Goal: Information Seeking & Learning: Learn about a topic

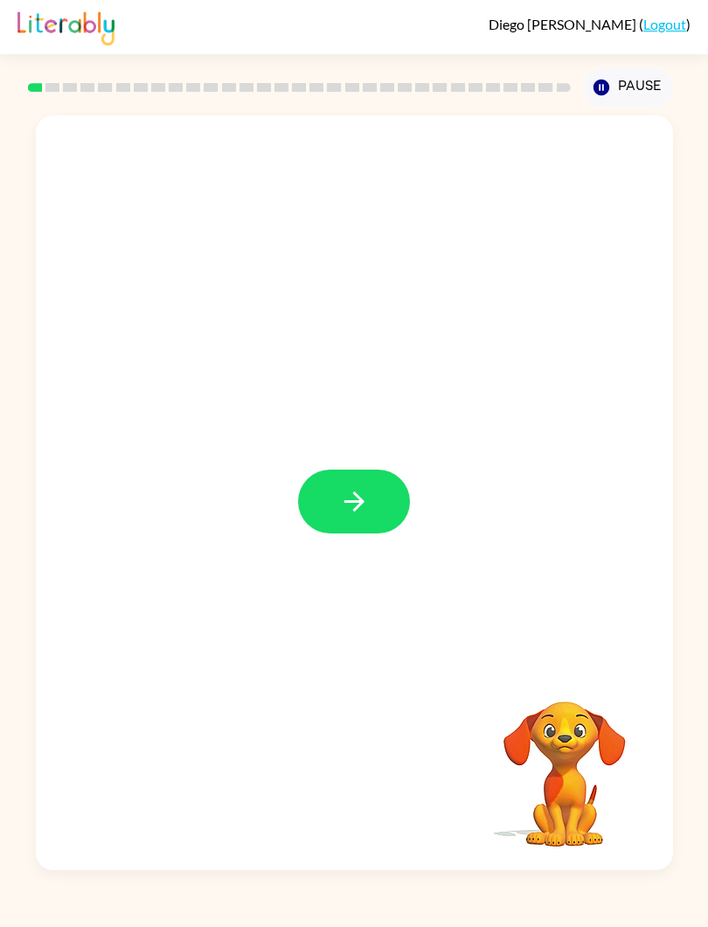
click at [706, 149] on div "Your browser must support playing .mp4 files to use Literably. Please try using…" at bounding box center [354, 489] width 708 height 762
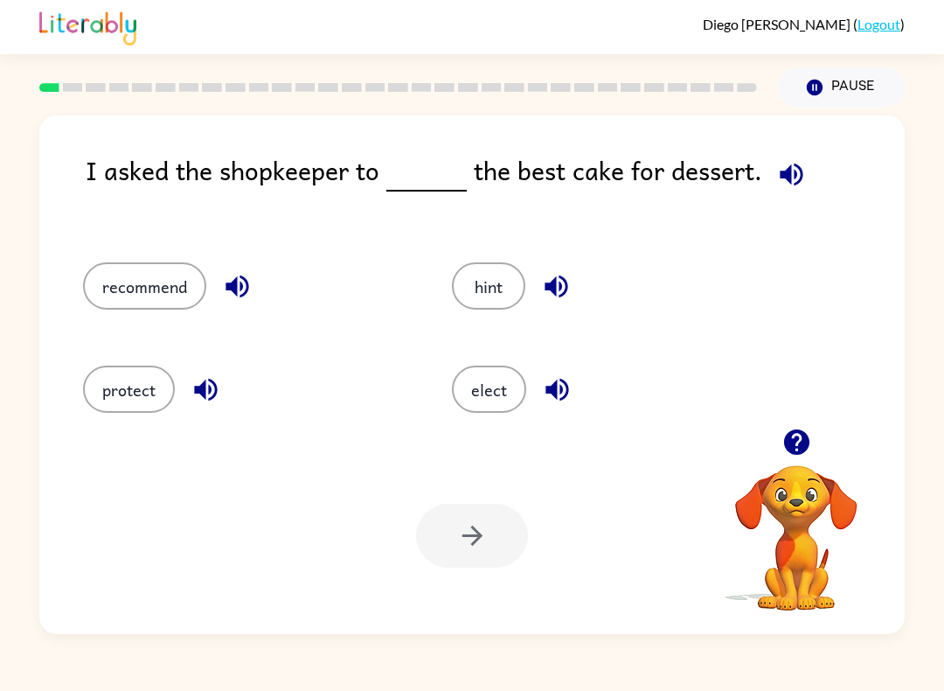
click at [795, 450] on icon "button" at bounding box center [795, 441] width 25 height 25
click at [495, 397] on button "elect" at bounding box center [489, 388] width 74 height 47
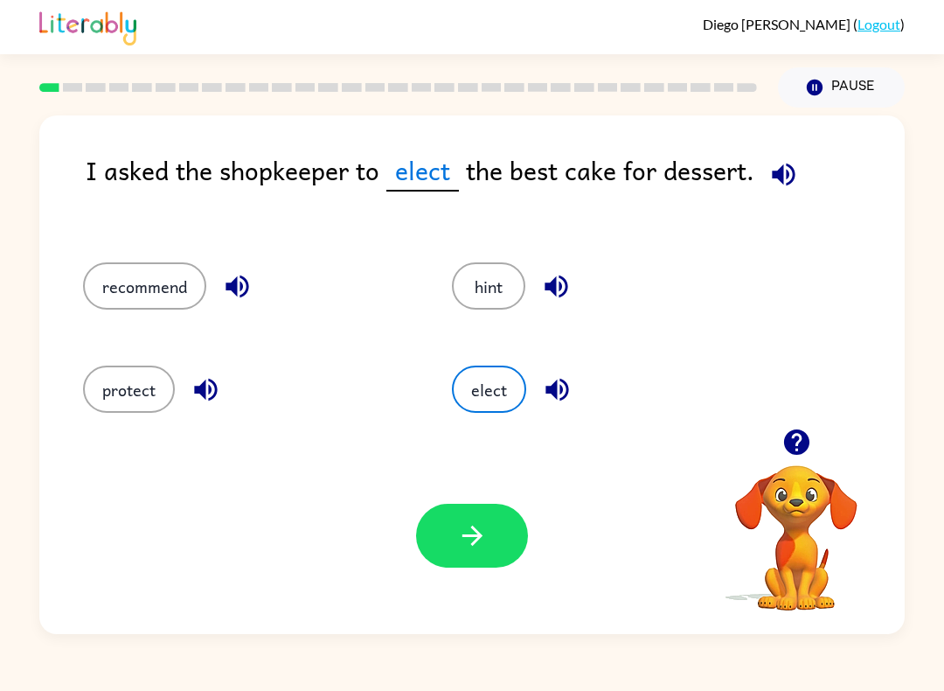
click at [475, 567] on button "button" at bounding box center [472, 535] width 112 height 64
click at [487, 521] on div at bounding box center [472, 535] width 112 height 64
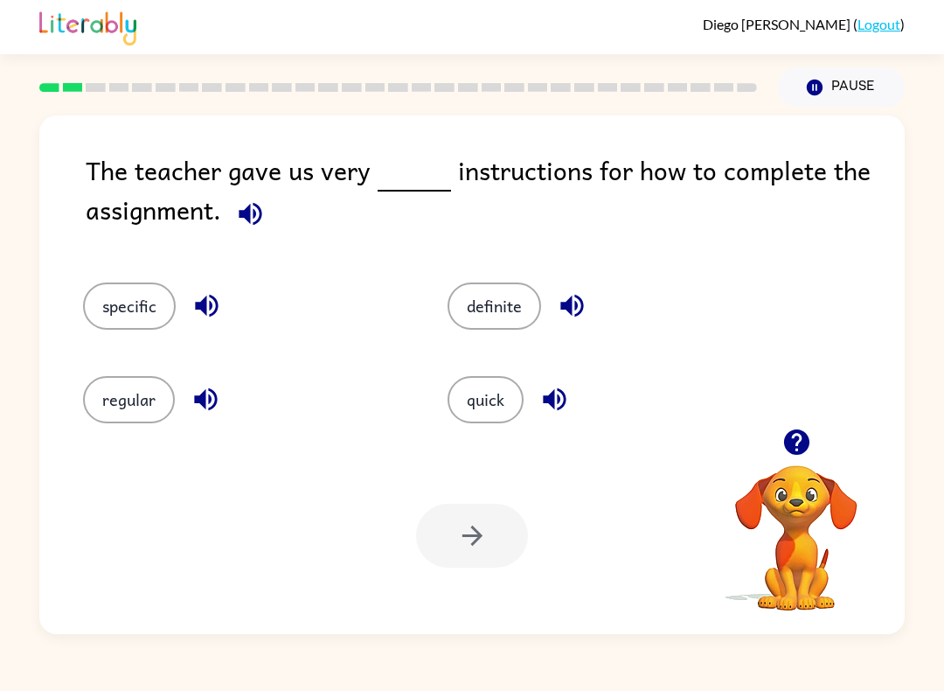
click at [123, 304] on button "specific" at bounding box center [129, 305] width 93 height 47
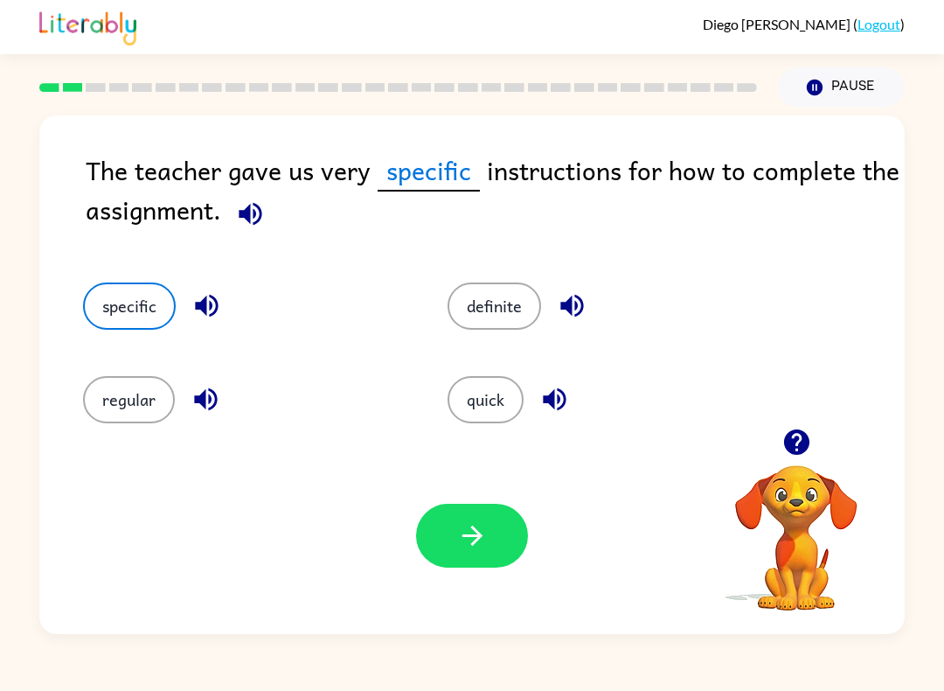
click at [468, 544] on icon "button" at bounding box center [472, 535] width 31 height 31
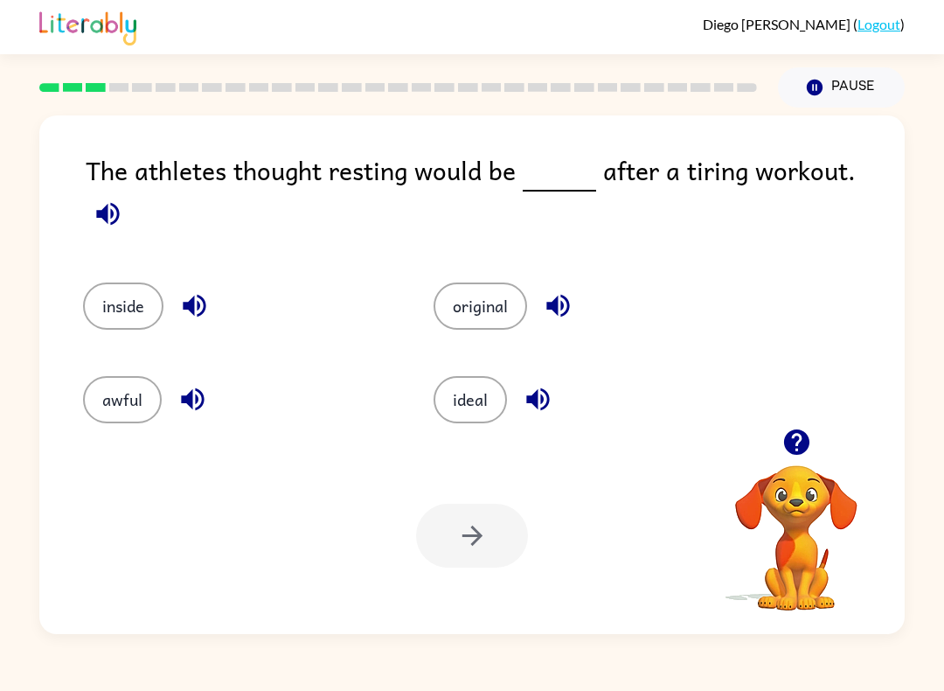
click at [98, 394] on button "awful" at bounding box center [122, 399] width 79 height 47
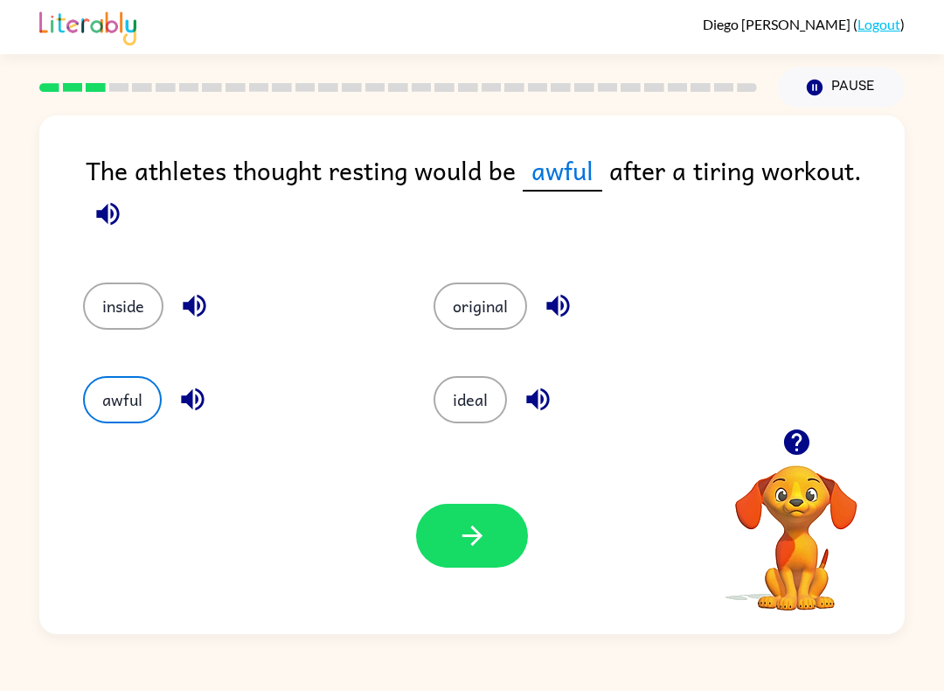
click at [471, 540] on icon "button" at bounding box center [472, 535] width 31 height 31
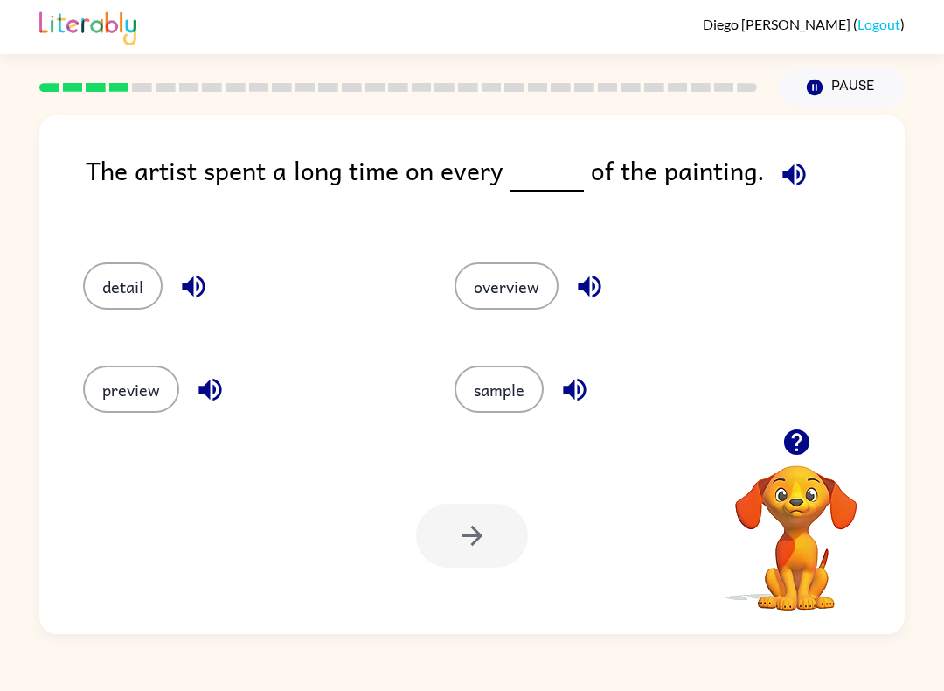
click at [109, 290] on button "detail" at bounding box center [123, 285] width 80 height 47
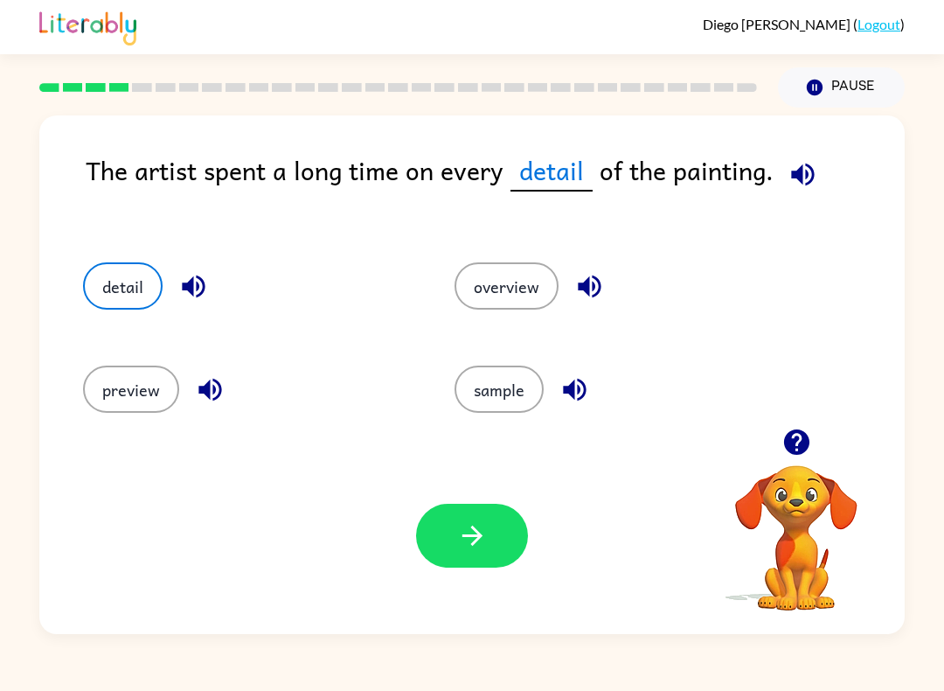
click at [465, 533] on icon "button" at bounding box center [472, 535] width 31 height 31
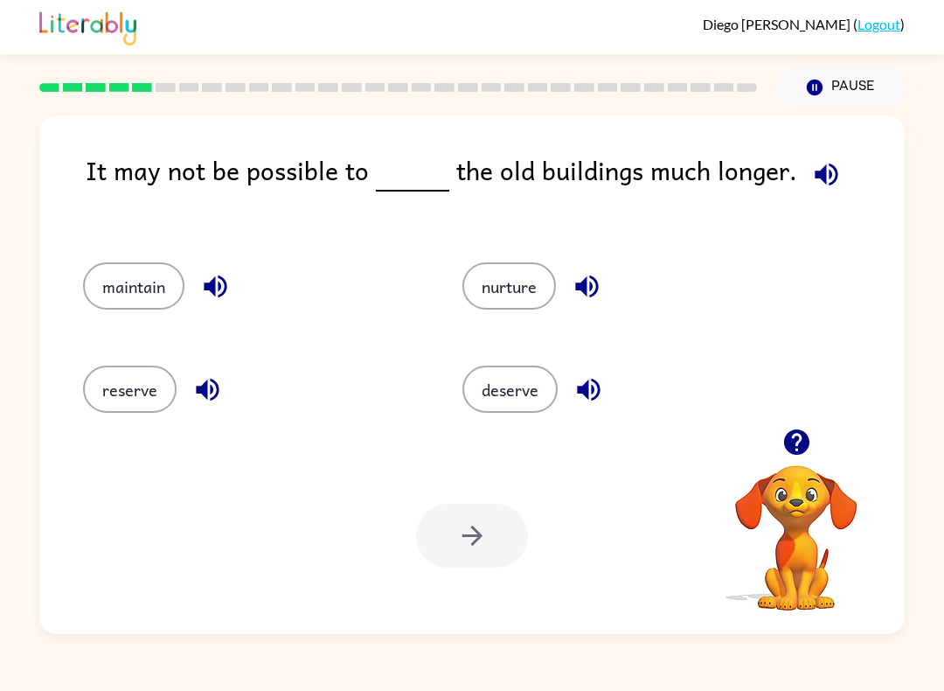
click at [101, 380] on button "reserve" at bounding box center [130, 388] width 94 height 47
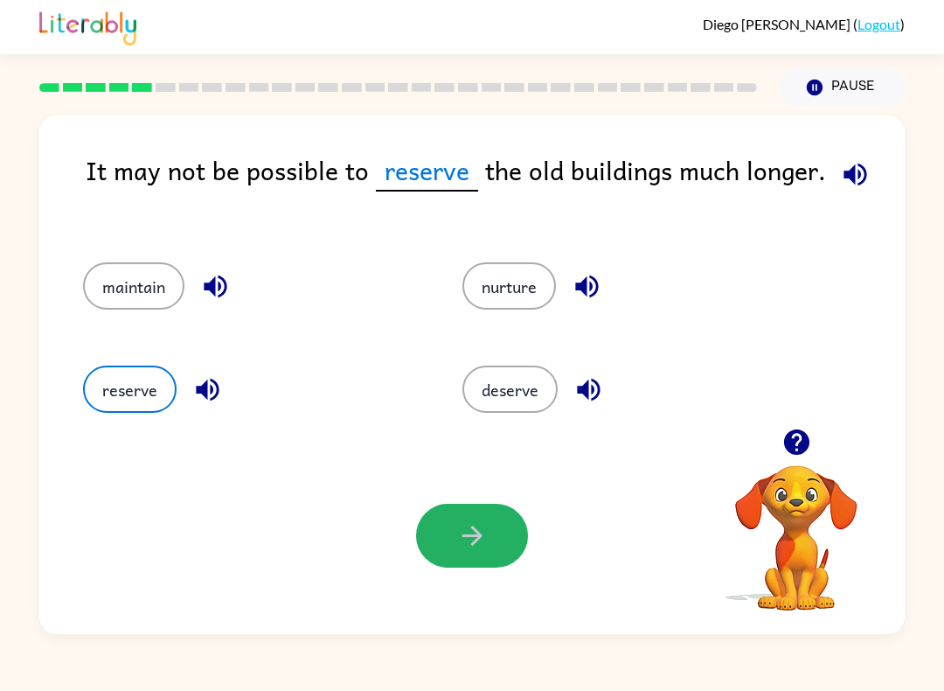
click at [478, 553] on button "button" at bounding box center [472, 535] width 112 height 64
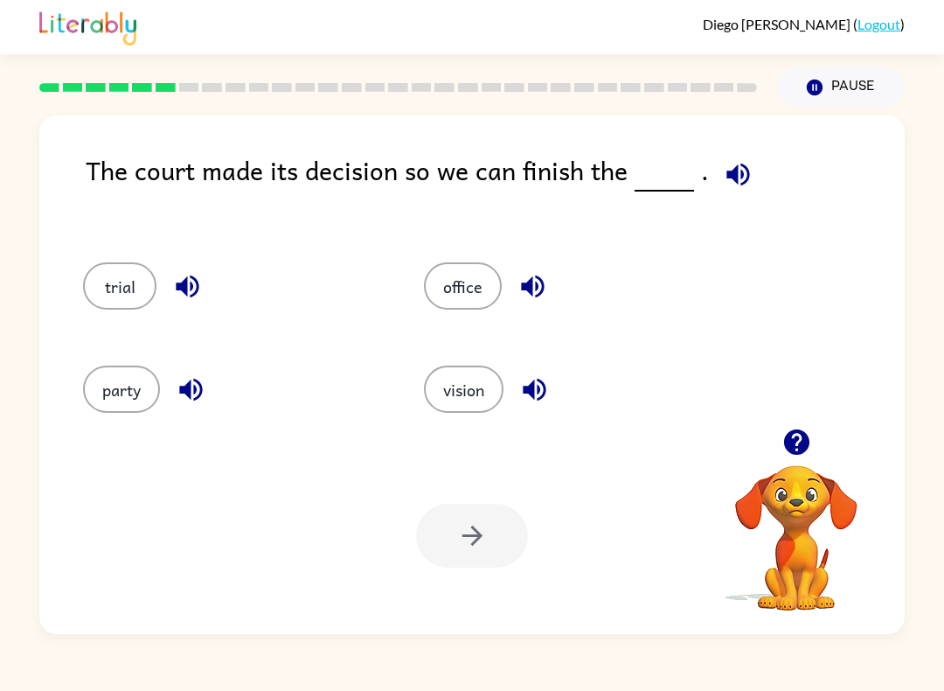
click at [156, 378] on button "party" at bounding box center [121, 388] width 77 height 47
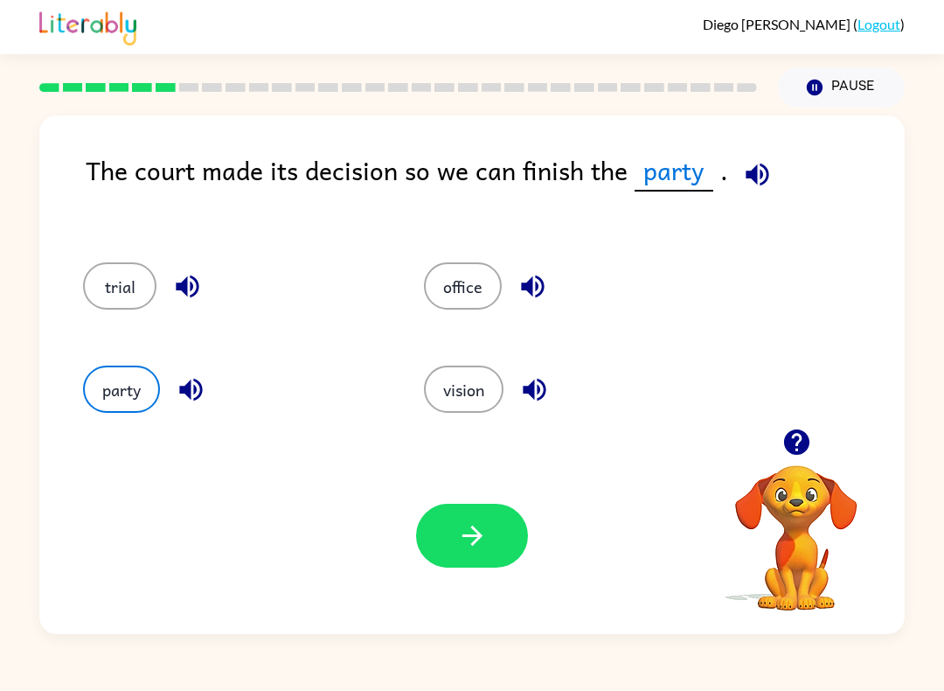
click at [477, 557] on button "button" at bounding box center [472, 535] width 112 height 64
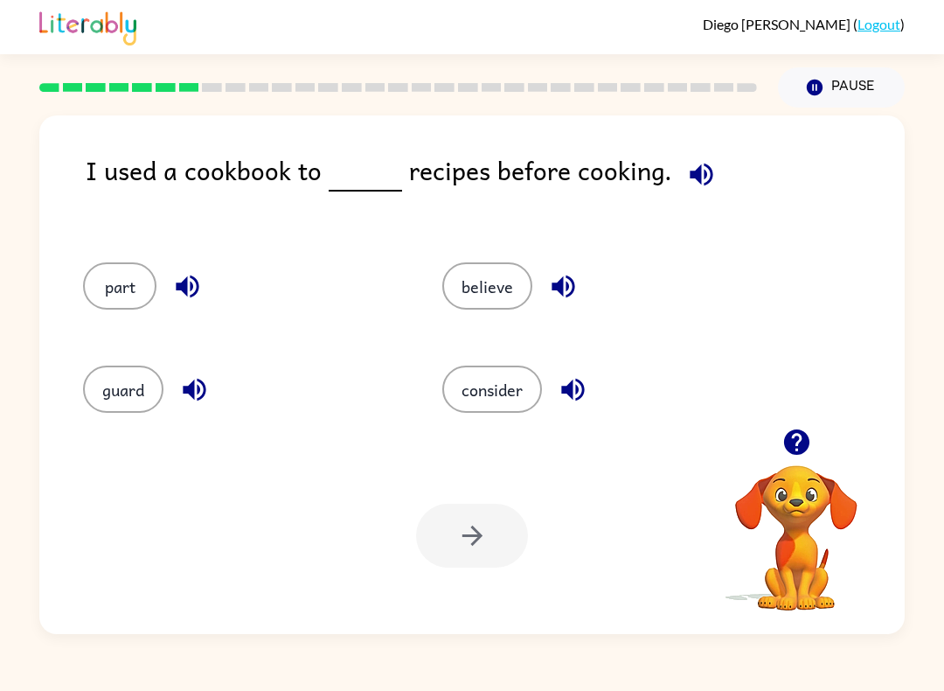
click at [501, 384] on button "consider" at bounding box center [492, 388] width 100 height 47
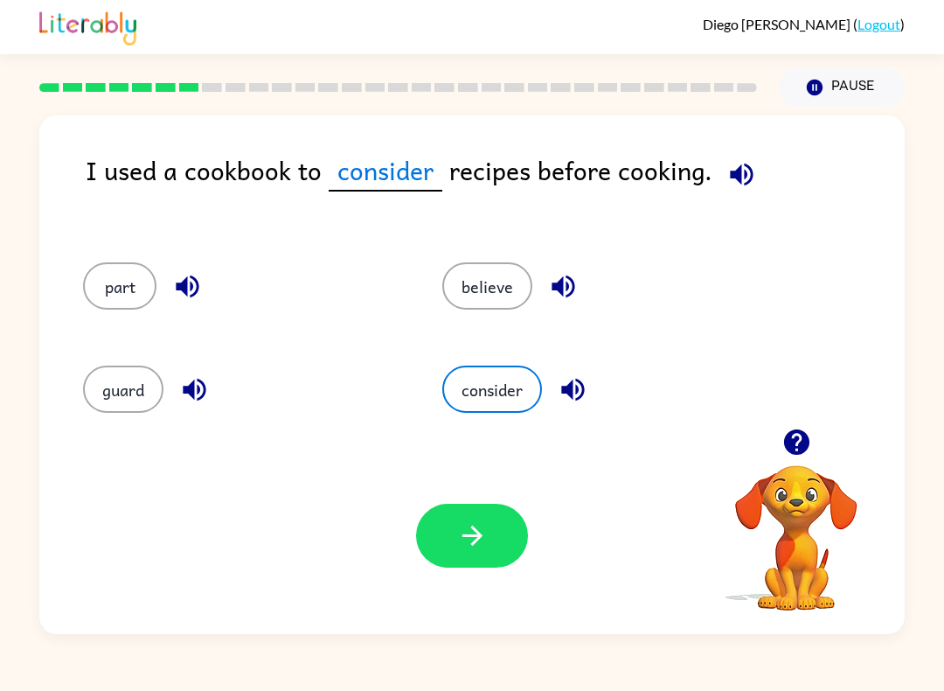
click at [489, 513] on button "button" at bounding box center [472, 535] width 112 height 64
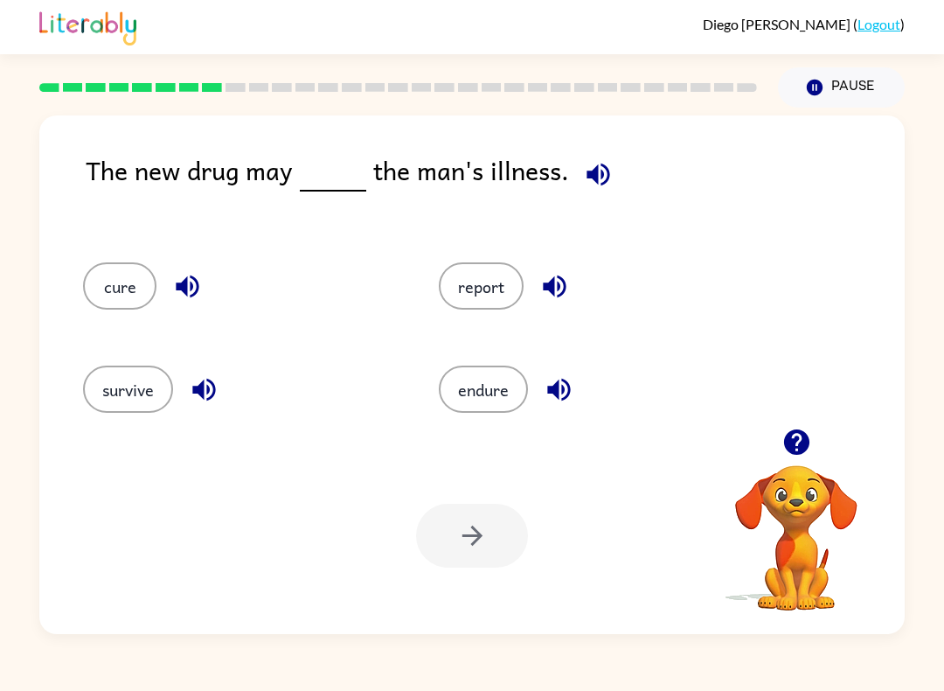
click at [128, 297] on button "cure" at bounding box center [119, 285] width 73 height 47
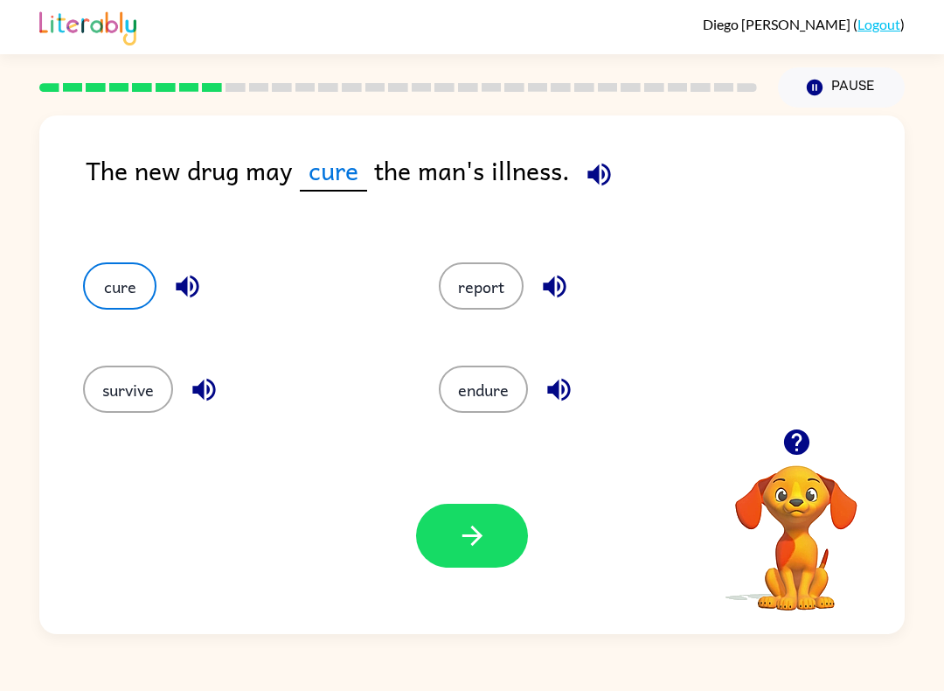
click at [102, 373] on button "survive" at bounding box center [128, 388] width 90 height 47
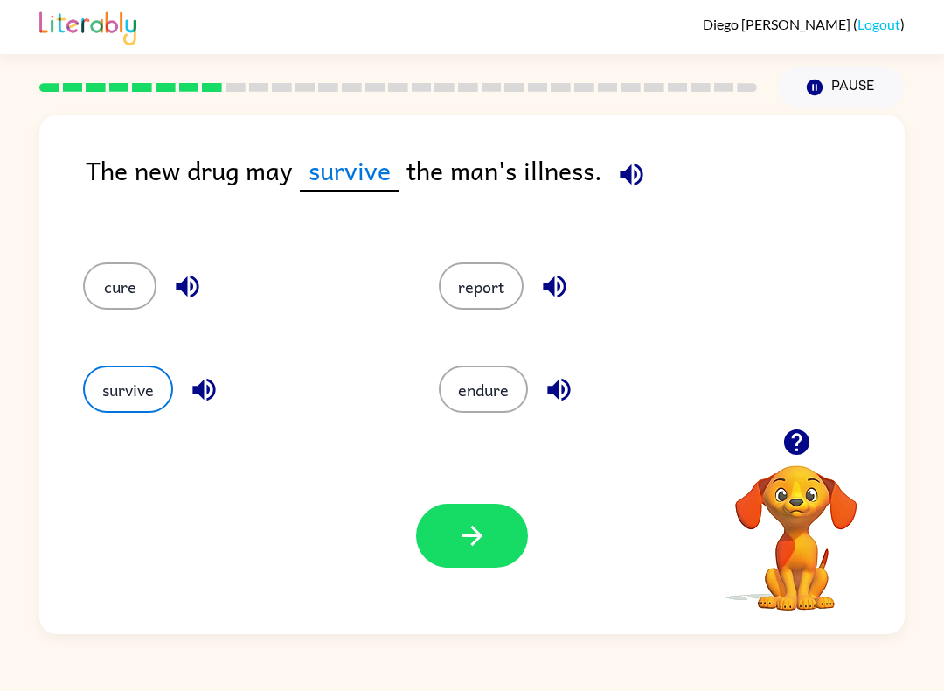
click at [492, 546] on button "button" at bounding box center [472, 535] width 112 height 64
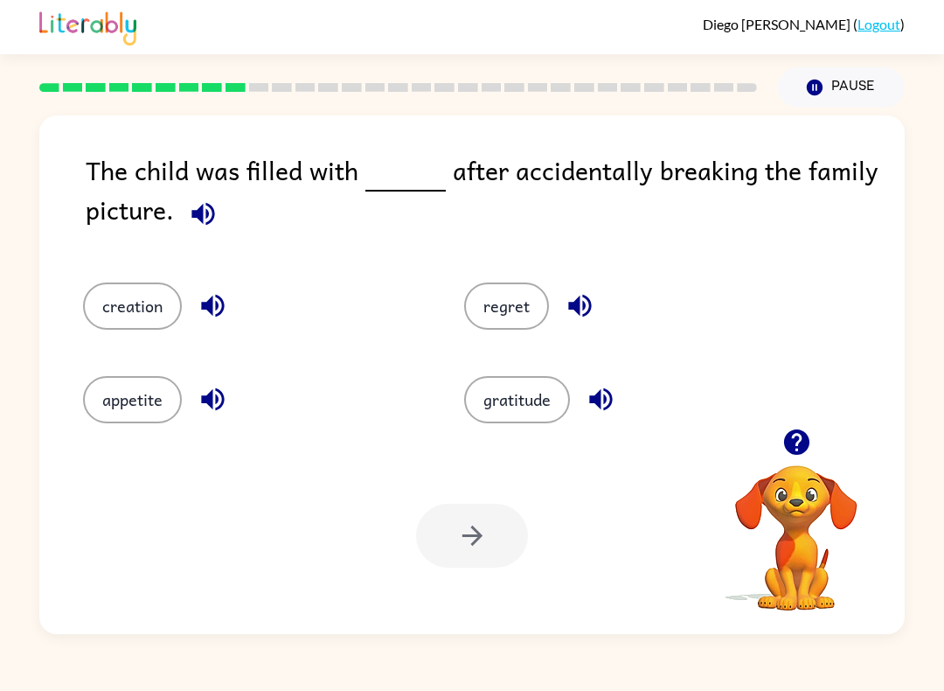
click at [570, 387] on div "gratitude" at bounding box center [634, 399] width 341 height 47
click at [507, 289] on button "regret" at bounding box center [506, 305] width 85 height 47
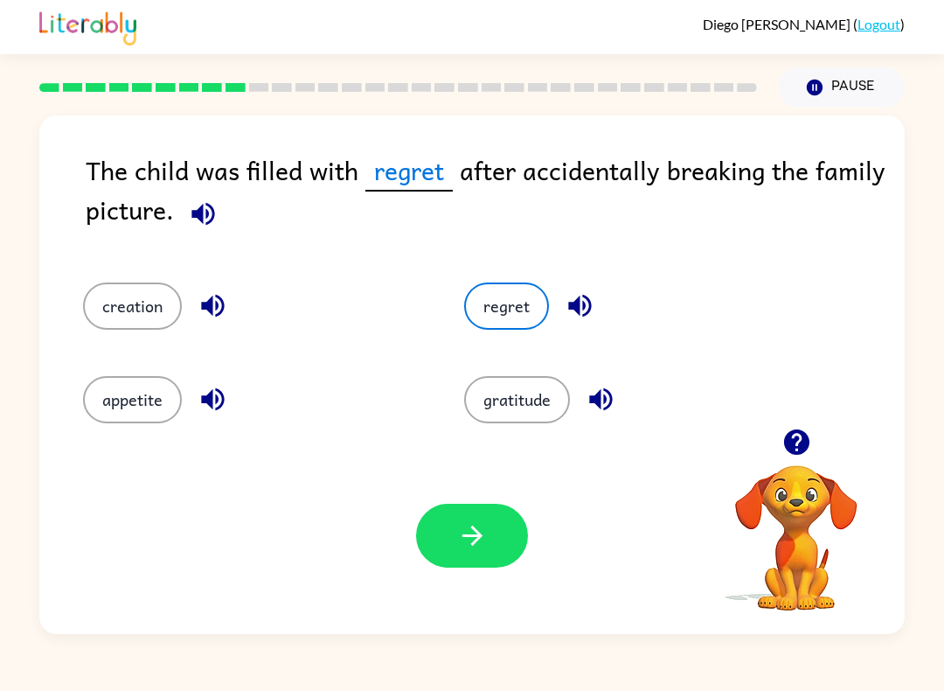
click at [455, 540] on button "button" at bounding box center [472, 535] width 112 height 64
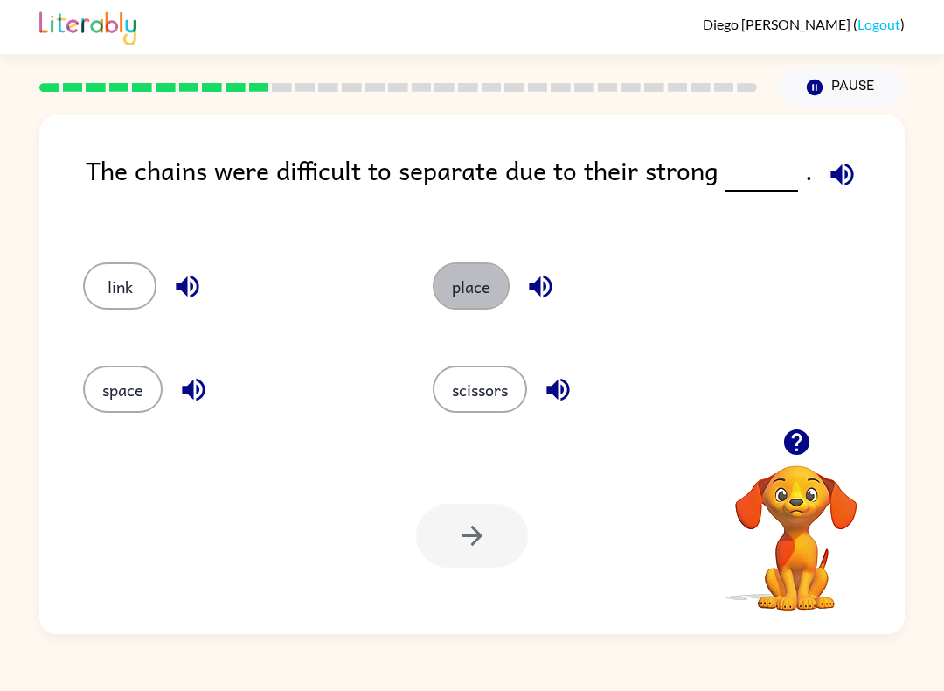
click at [455, 286] on button "place" at bounding box center [471, 285] width 77 height 47
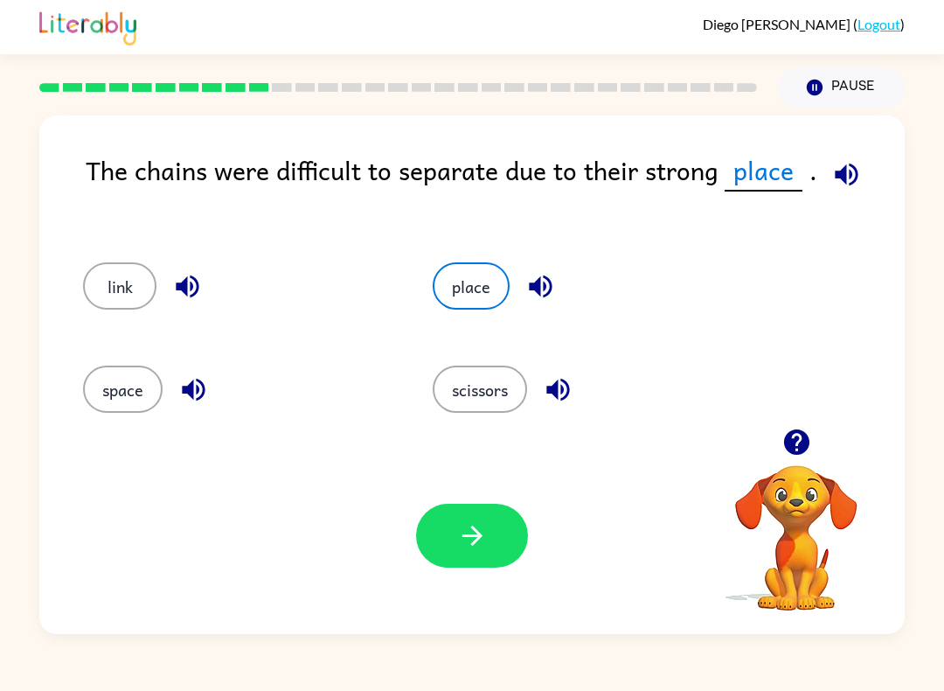
click at [471, 542] on icon "button" at bounding box center [472, 535] width 31 height 31
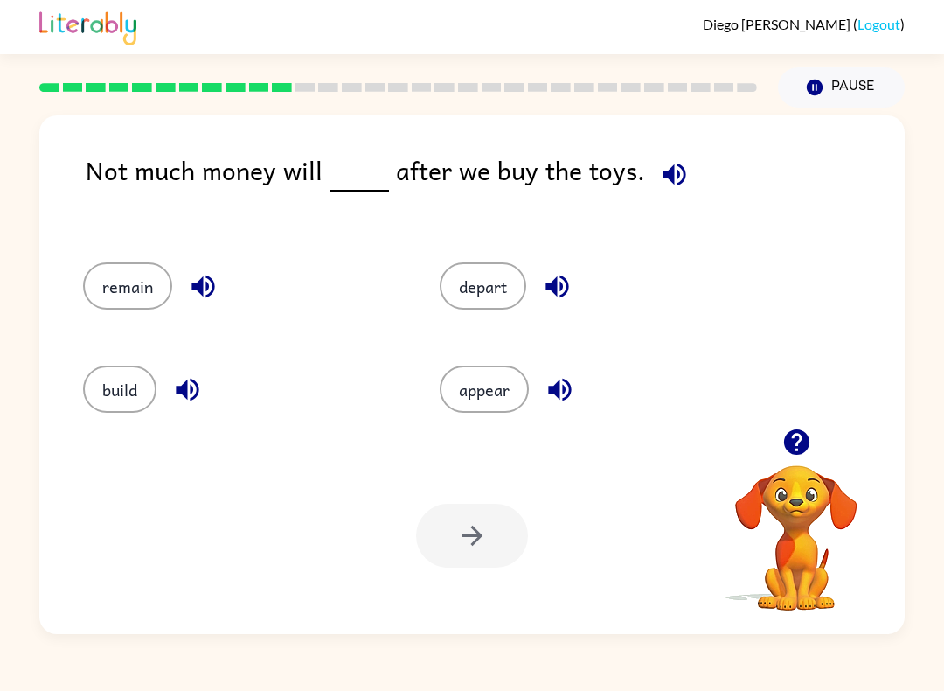
click at [503, 393] on button "appear" at bounding box center [484, 388] width 89 height 47
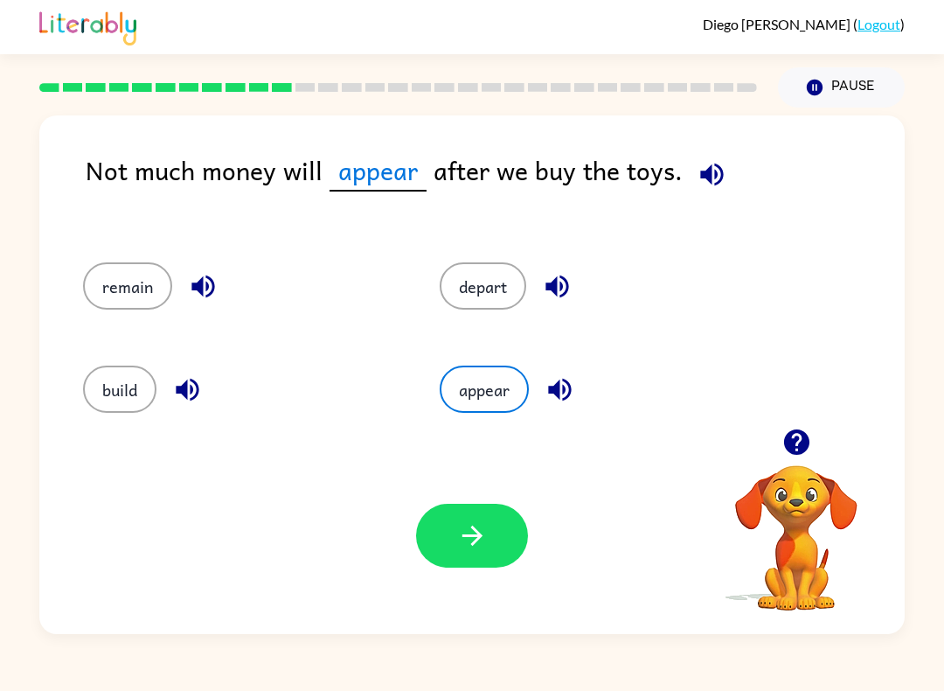
click at [482, 540] on icon "button" at bounding box center [472, 535] width 31 height 31
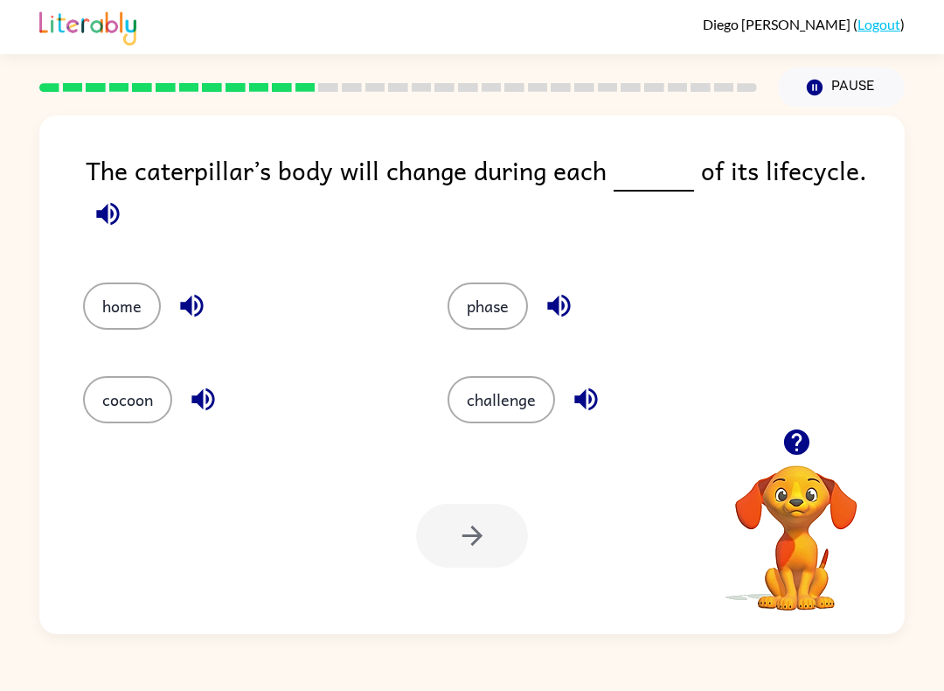
click at [502, 314] on button "phase" at bounding box center [488, 305] width 80 height 47
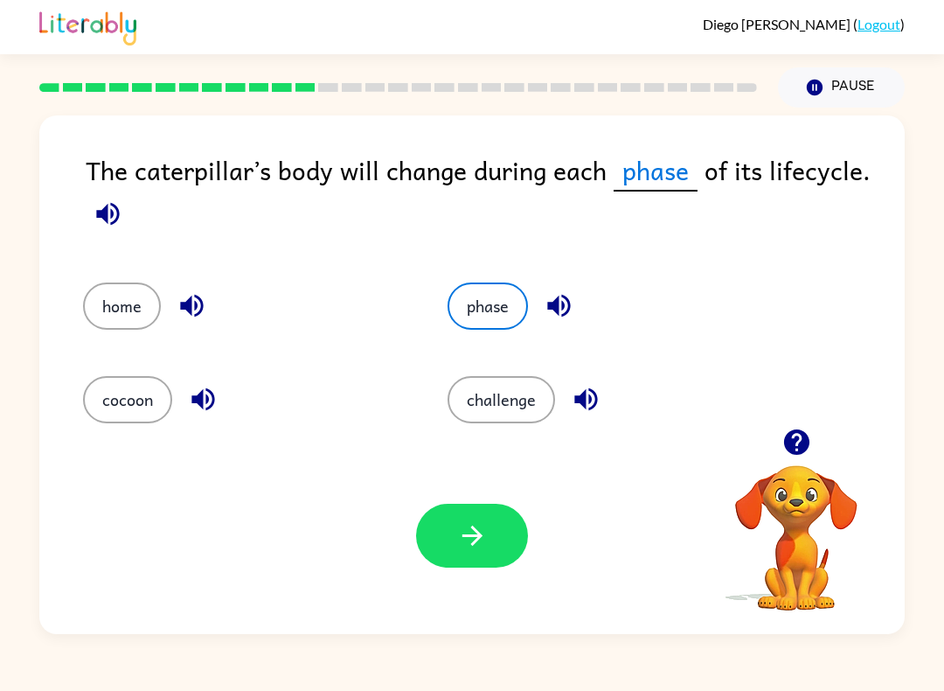
click at [480, 577] on div "Your browser must support playing .mp4 files to use Literably. Please try using…" at bounding box center [471, 535] width 865 height 197
click at [469, 547] on icon "button" at bounding box center [472, 535] width 31 height 31
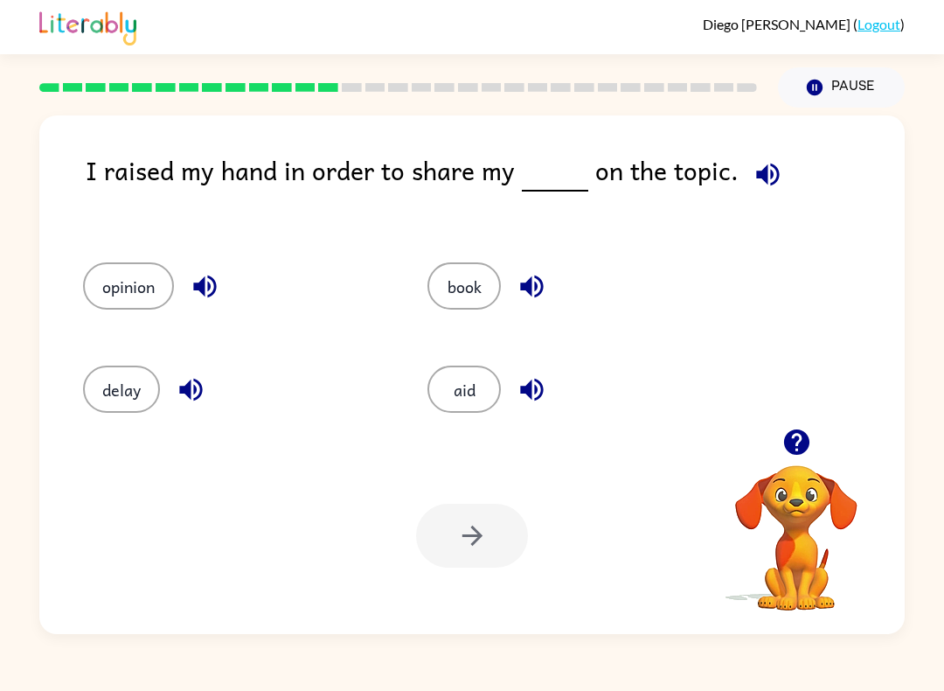
click at [113, 289] on button "opinion" at bounding box center [128, 285] width 91 height 47
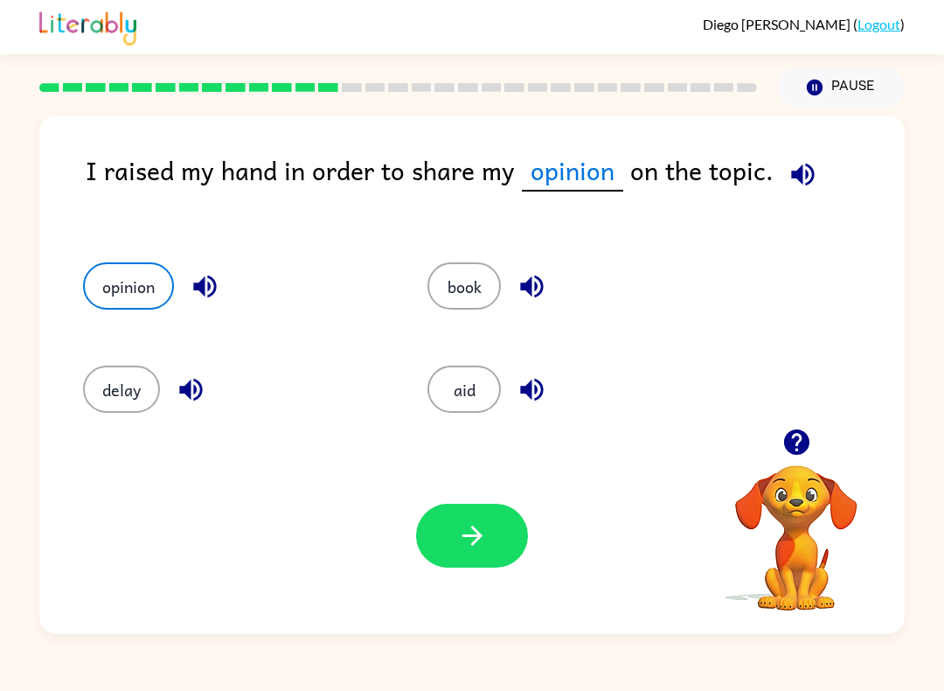
click at [488, 567] on button "button" at bounding box center [472, 535] width 112 height 64
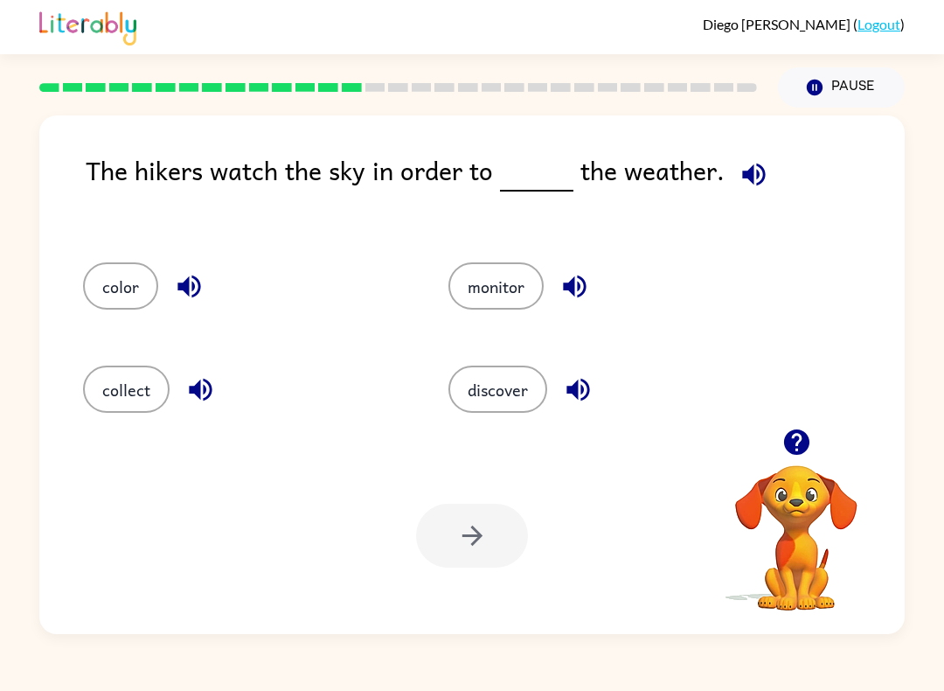
click at [490, 427] on div "discover" at bounding box center [597, 383] width 365 height 103
click at [511, 404] on button "discover" at bounding box center [497, 388] width 99 height 47
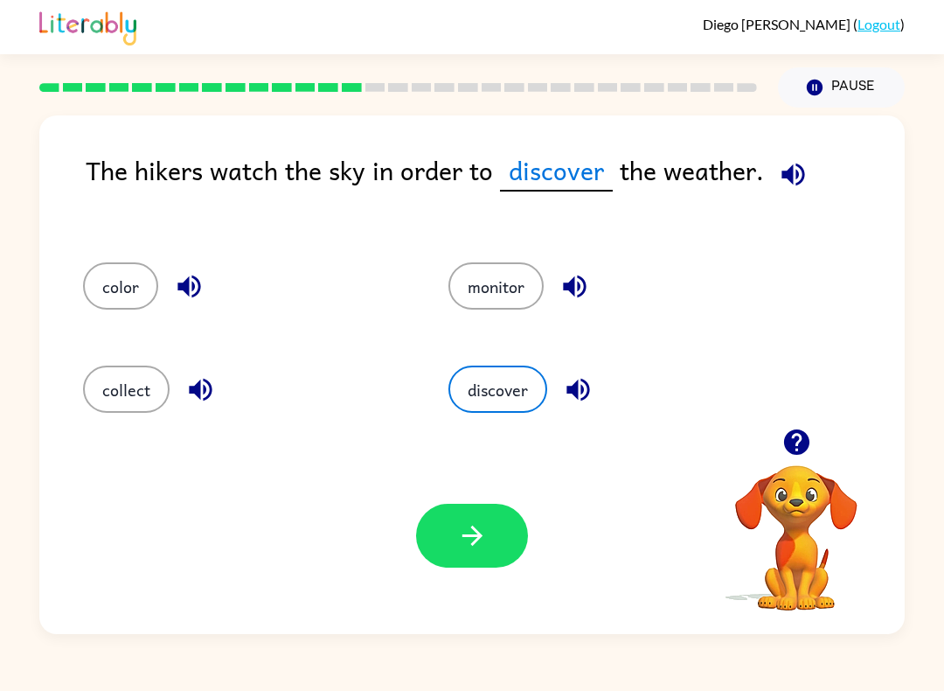
click at [486, 514] on button "button" at bounding box center [472, 535] width 112 height 64
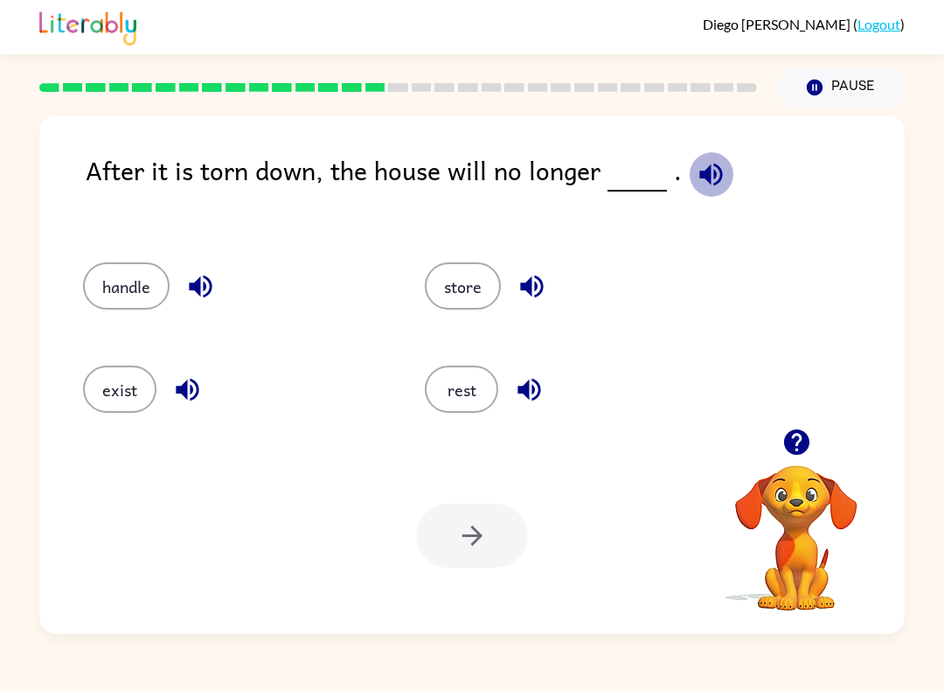
click at [41, 361] on div "After it is torn down, the house will no longer . handle store exist rest Your …" at bounding box center [471, 374] width 865 height 518
click at [107, 378] on button "exist" at bounding box center [119, 388] width 73 height 47
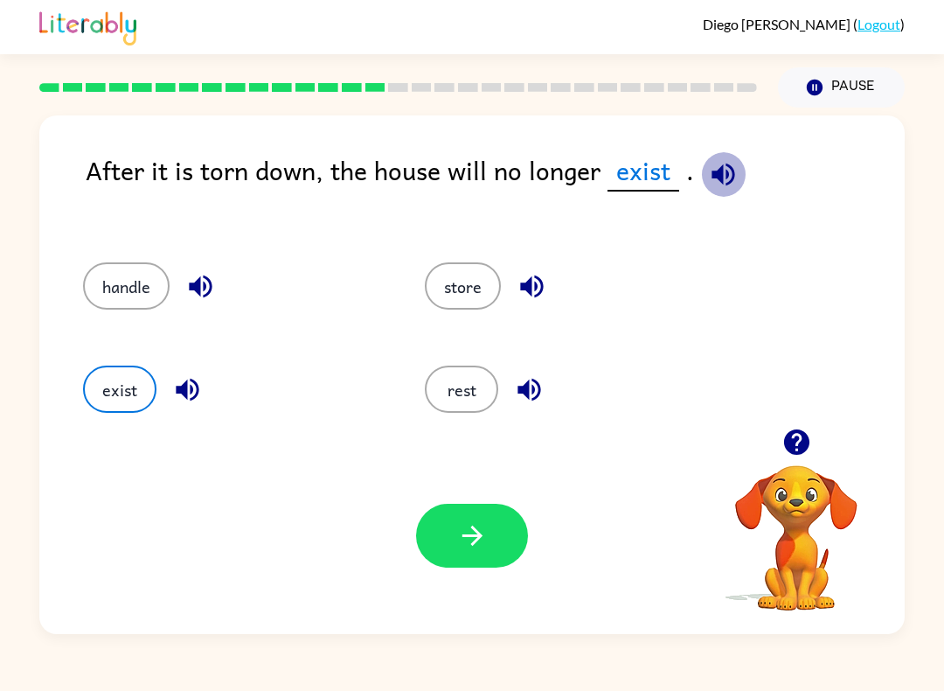
click at [492, 563] on button "button" at bounding box center [472, 535] width 112 height 64
click at [448, 543] on div at bounding box center [472, 535] width 112 height 64
click at [443, 552] on div at bounding box center [472, 535] width 112 height 64
click at [475, 548] on div at bounding box center [472, 535] width 112 height 64
click at [474, 547] on div at bounding box center [472, 535] width 112 height 64
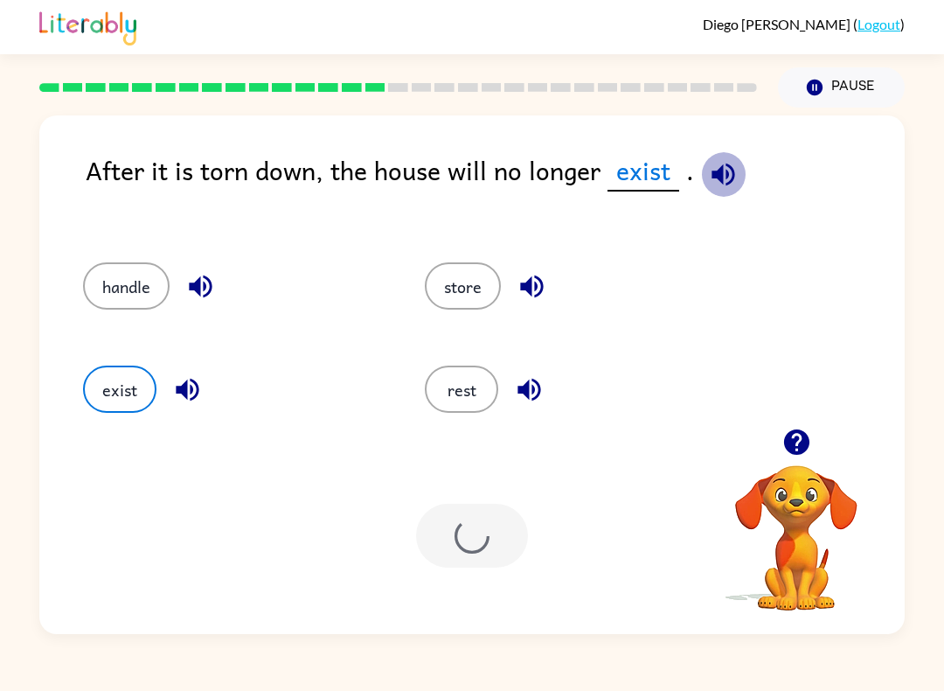
click at [489, 542] on div at bounding box center [472, 535] width 112 height 64
click at [480, 541] on div at bounding box center [472, 535] width 112 height 64
click at [479, 540] on div at bounding box center [472, 535] width 112 height 64
click at [487, 543] on div at bounding box center [472, 535] width 112 height 64
click at [402, 432] on div "rest" at bounding box center [563, 383] width 342 height 103
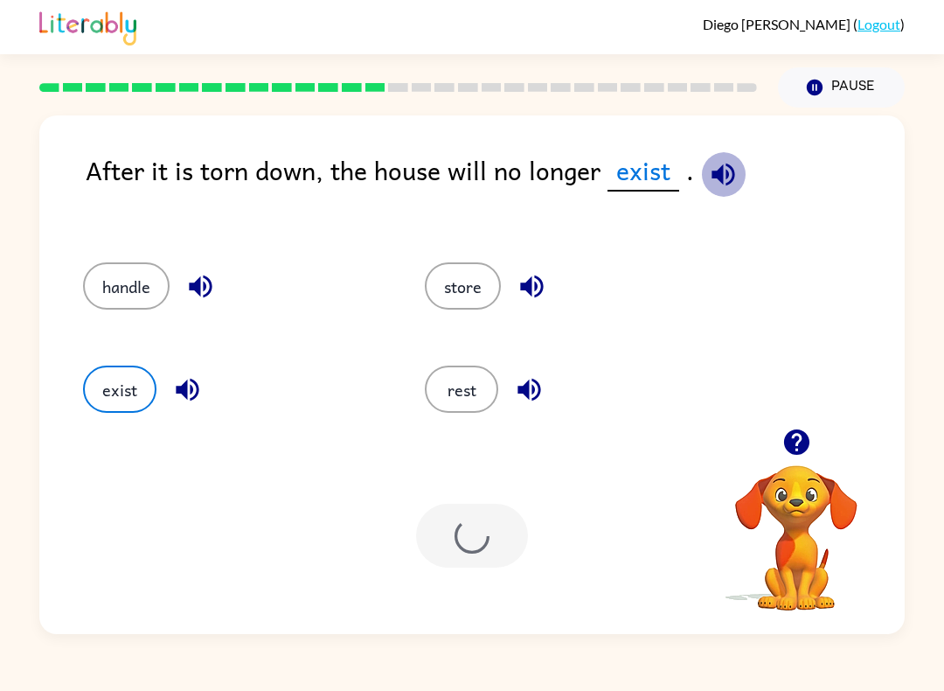
click at [420, 409] on div "rest" at bounding box center [563, 383] width 342 height 103
click at [457, 385] on button "rest" at bounding box center [461, 388] width 73 height 47
click at [456, 385] on button "rest" at bounding box center [461, 388] width 73 height 47
click at [72, 412] on div "exist" at bounding box center [221, 383] width 342 height 103
click at [461, 531] on div at bounding box center [472, 535] width 112 height 64
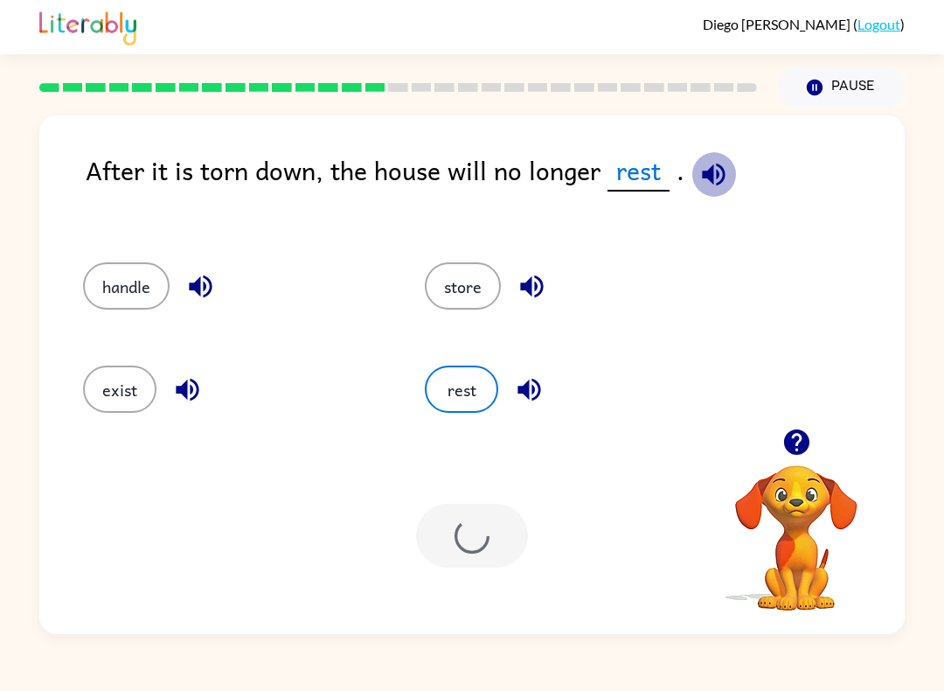
click at [465, 547] on div at bounding box center [472, 535] width 112 height 64
click at [123, 406] on button "exist" at bounding box center [119, 388] width 73 height 47
click at [462, 552] on div at bounding box center [472, 535] width 112 height 64
click at [499, 567] on div at bounding box center [472, 535] width 112 height 64
click at [498, 567] on div at bounding box center [472, 535] width 112 height 64
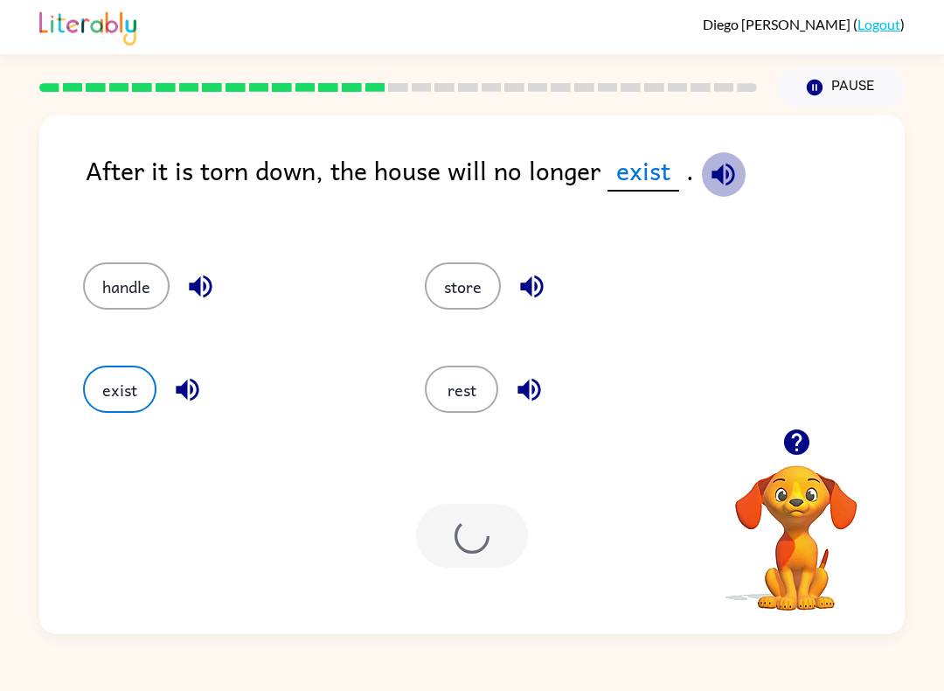
click at [464, 552] on div at bounding box center [472, 535] width 112 height 64
click at [436, 540] on div at bounding box center [472, 535] width 112 height 64
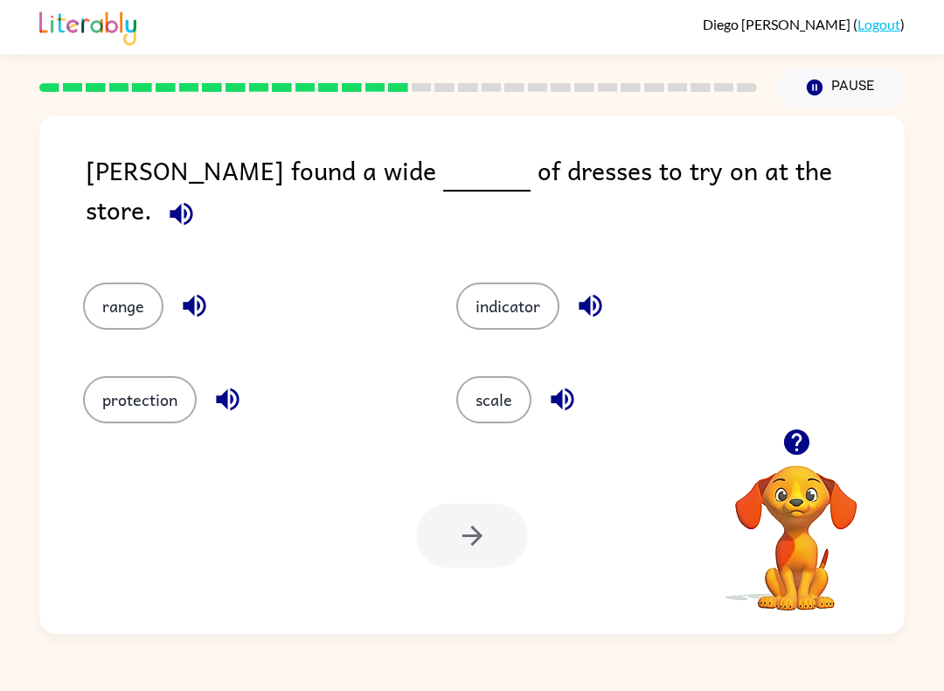
click at [483, 282] on button "indicator" at bounding box center [507, 305] width 103 height 47
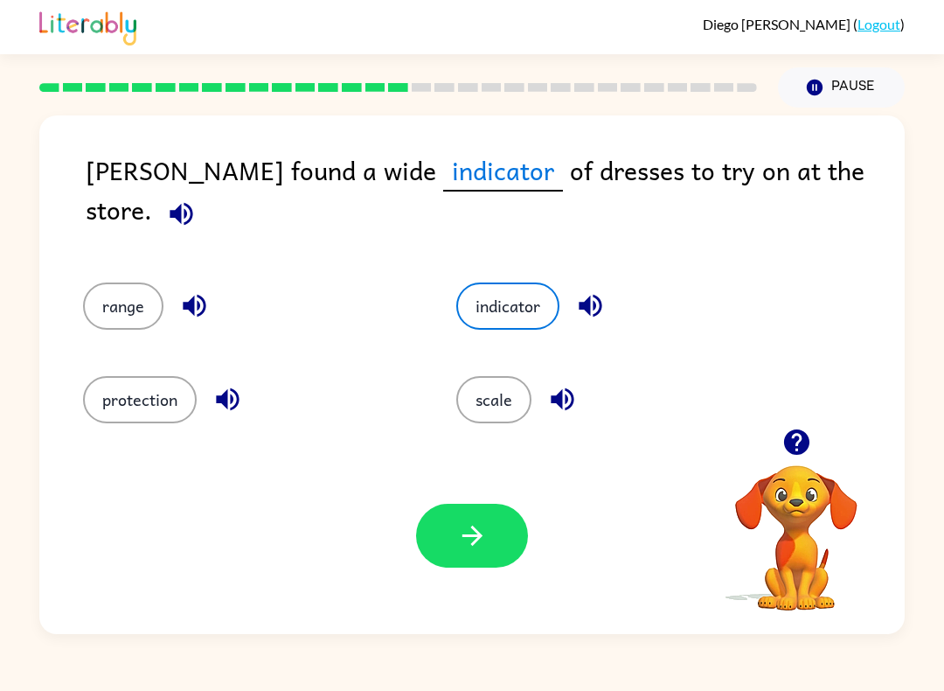
click at [504, 599] on div "Your browser must support playing .mp4 files to use Literably. Please try using…" at bounding box center [471, 535] width 865 height 197
click at [467, 566] on button "button" at bounding box center [472, 535] width 112 height 64
click at [454, 550] on div at bounding box center [472, 535] width 112 height 64
click at [496, 288] on button "indicator" at bounding box center [507, 305] width 103 height 47
click at [496, 287] on button "indicator" at bounding box center [507, 305] width 103 height 47
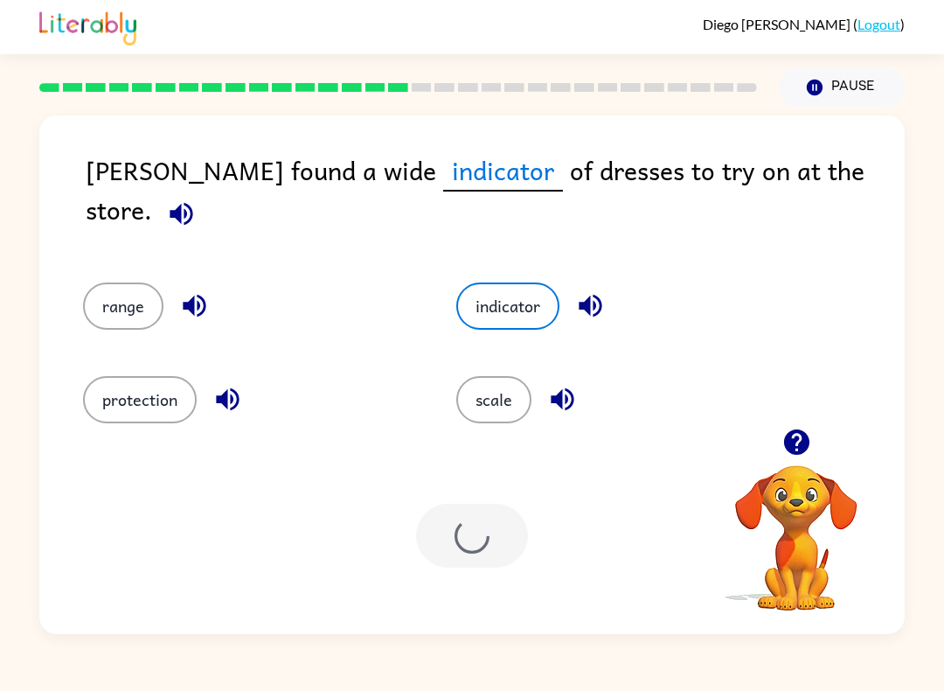
click at [500, 288] on button "indicator" at bounding box center [507, 305] width 103 height 47
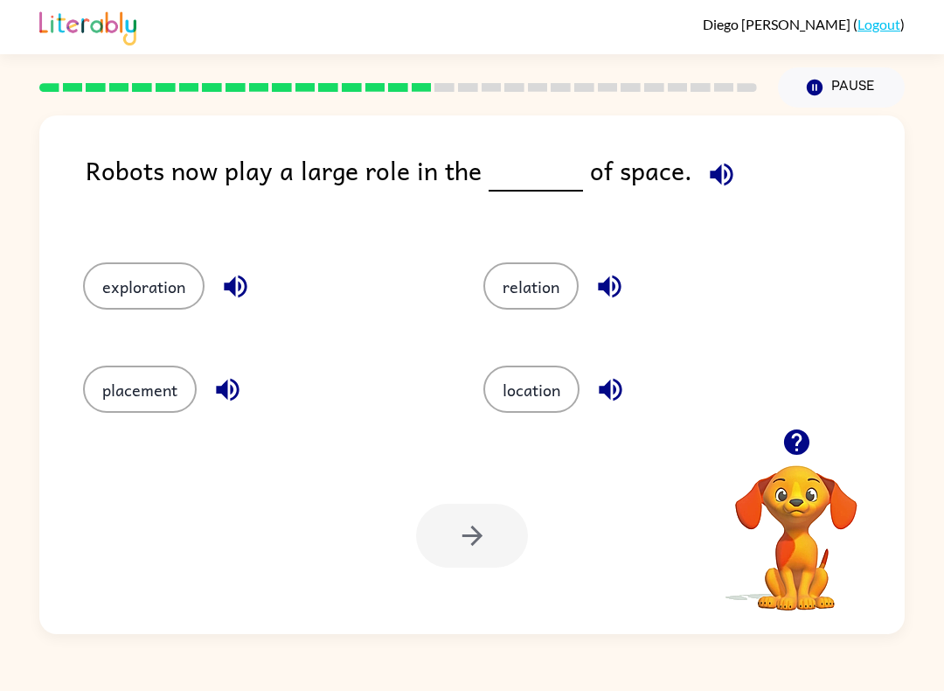
click at [728, 175] on button "button" at bounding box center [721, 174] width 45 height 45
click at [123, 272] on button "exploration" at bounding box center [143, 285] width 121 height 47
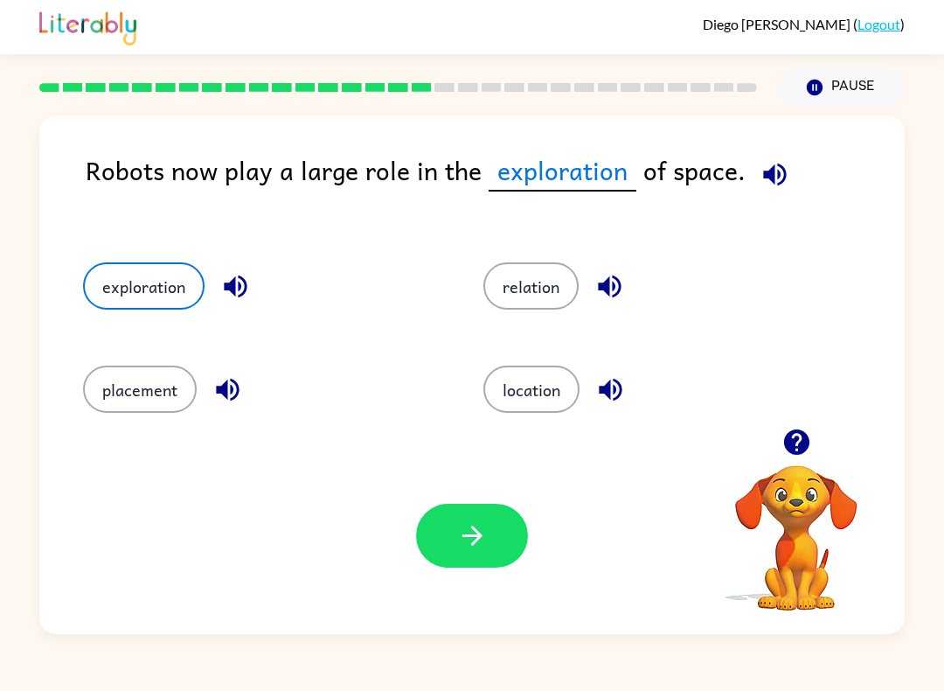
click at [483, 560] on button "button" at bounding box center [472, 535] width 112 height 64
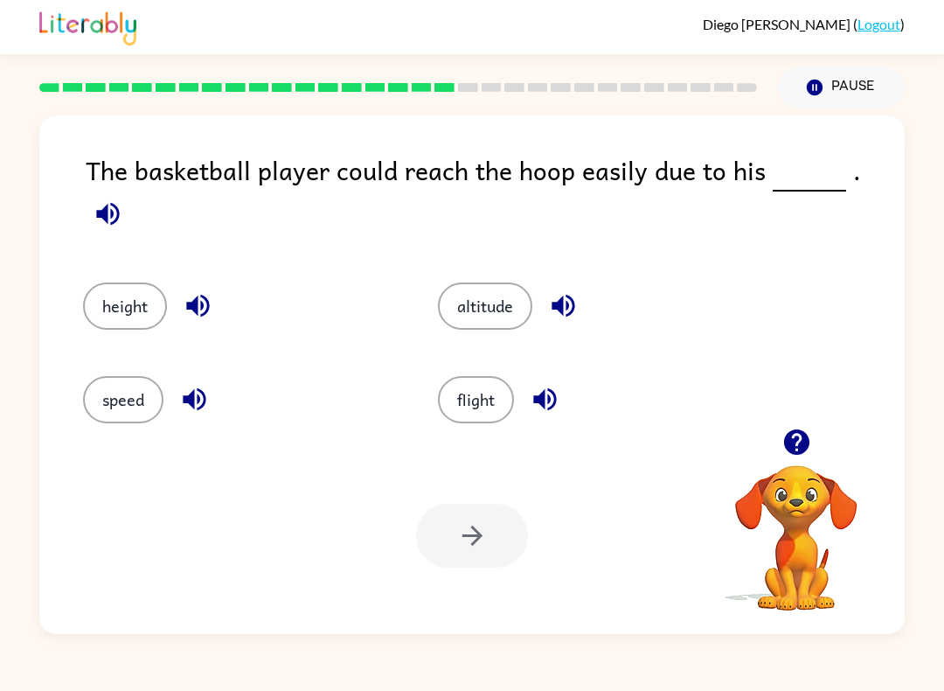
click at [101, 376] on button "speed" at bounding box center [123, 399] width 80 height 47
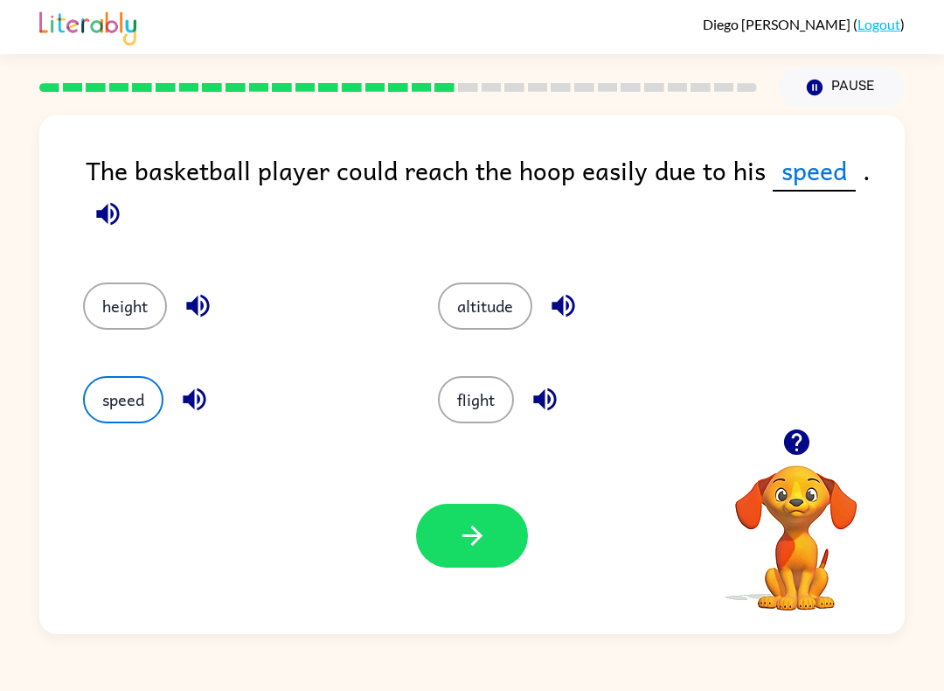
click at [515, 532] on button "button" at bounding box center [472, 535] width 112 height 64
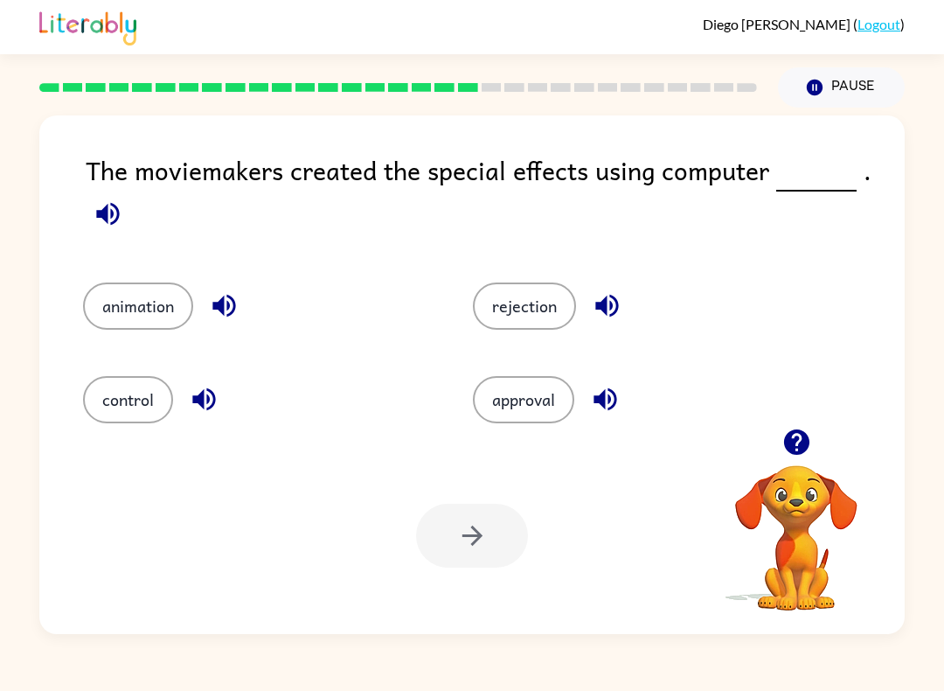
click at [113, 409] on button "control" at bounding box center [128, 399] width 90 height 47
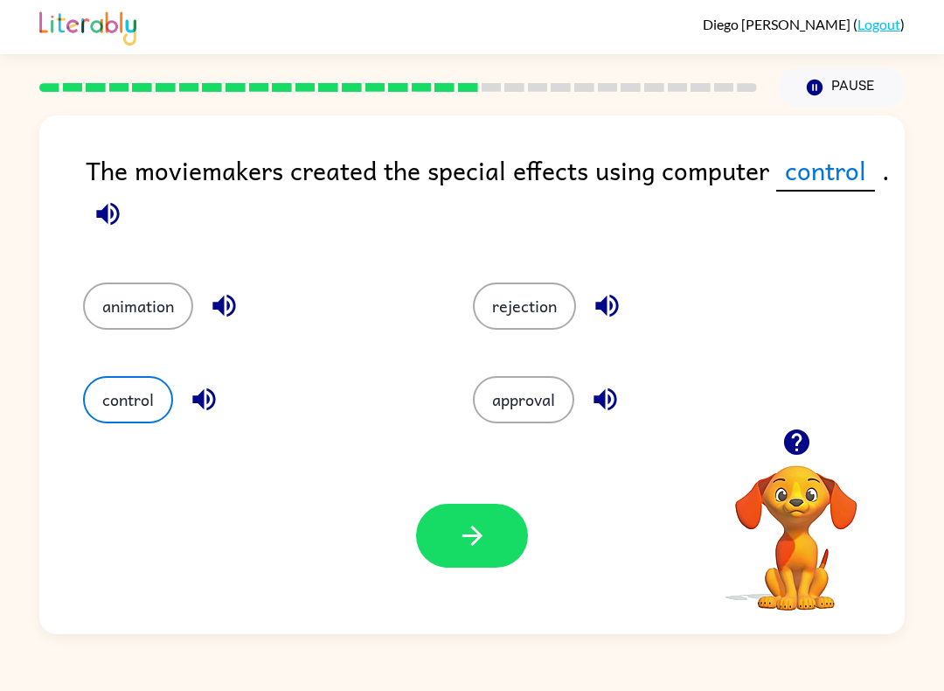
click at [486, 512] on button "button" at bounding box center [472, 535] width 112 height 64
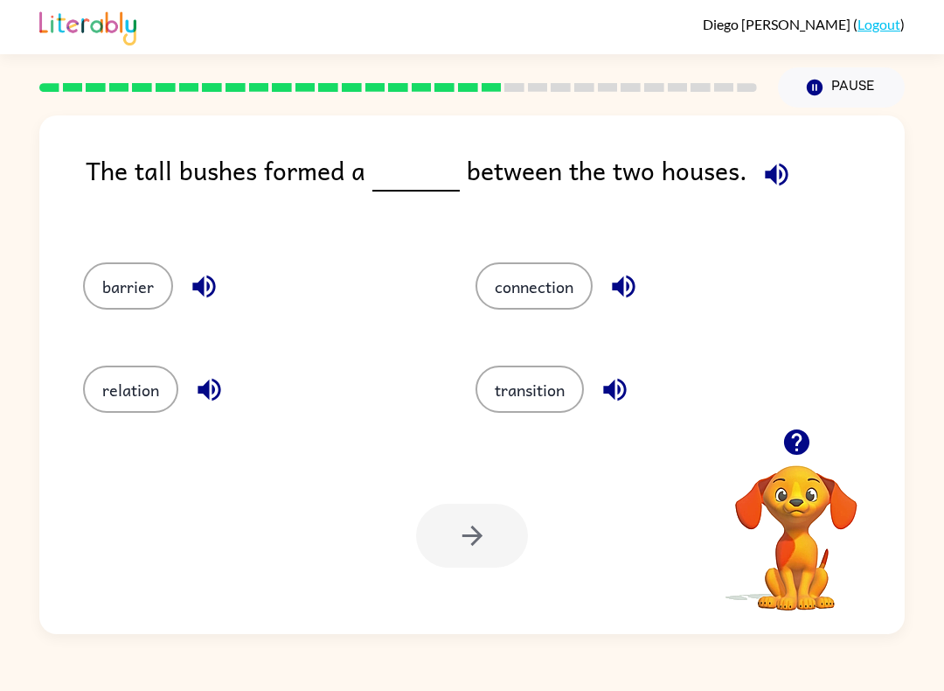
click at [106, 269] on button "barrier" at bounding box center [128, 285] width 90 height 47
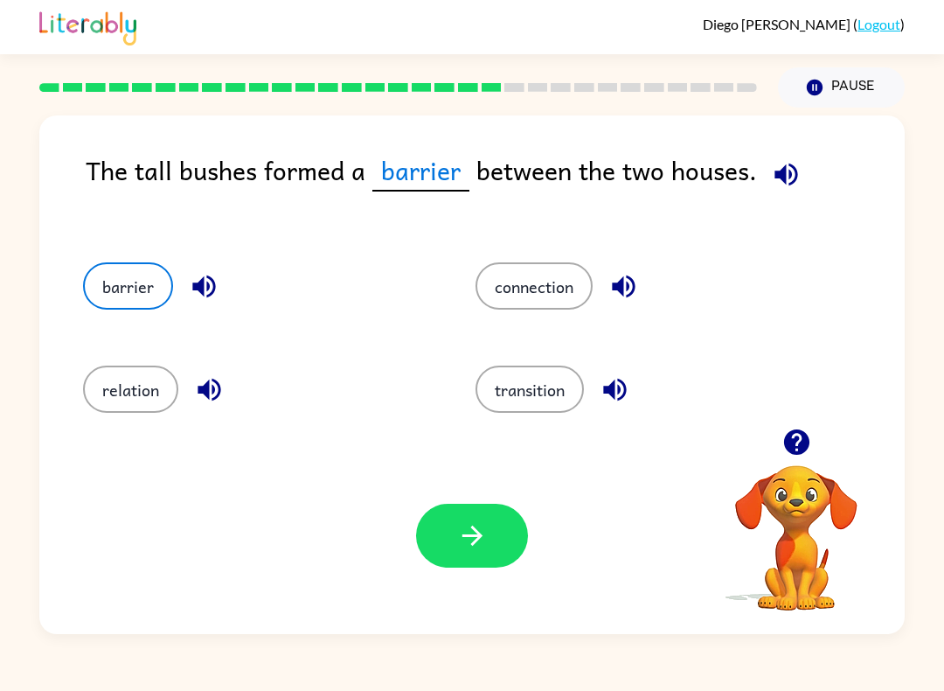
click at [453, 542] on button "button" at bounding box center [472, 535] width 112 height 64
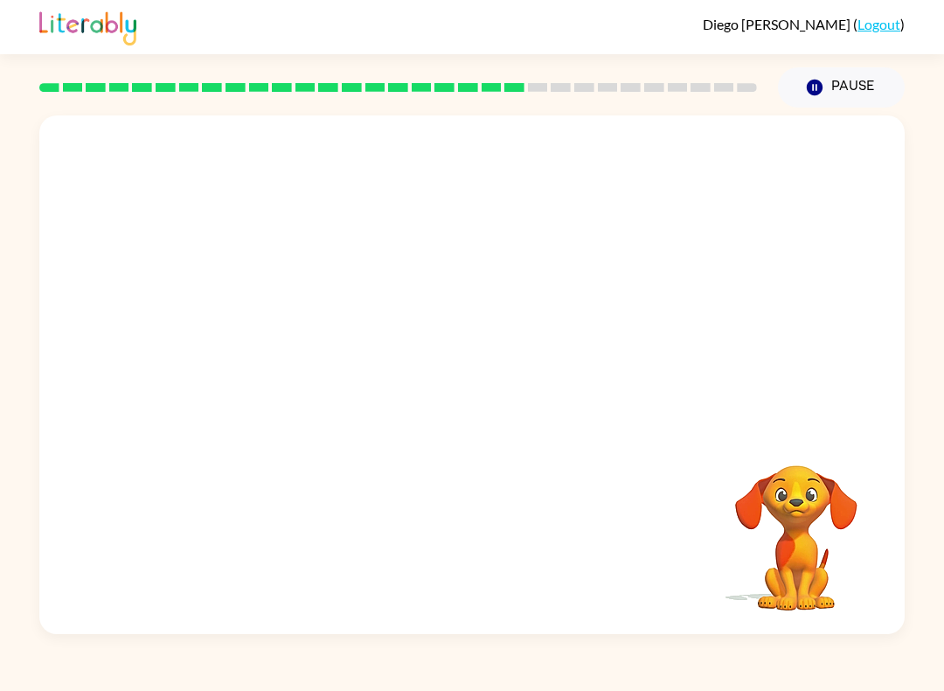
click at [207, 151] on video "Your browser must support playing .mp4 files to use Literably. Please try using…" at bounding box center [471, 271] width 865 height 313
click at [807, 224] on video "Your browser must support playing .mp4 files to use Literably. Please try using…" at bounding box center [471, 271] width 865 height 313
click at [311, 142] on video "Your browser must support playing .mp4 files to use Literably. Please try using…" at bounding box center [471, 271] width 865 height 313
click at [799, 529] on video "Your browser must support playing .mp4 files to use Literably. Please try using…" at bounding box center [796, 525] width 175 height 175
click at [795, 510] on video "Your browser must support playing .mp4 files to use Literably. Please try using…" at bounding box center [796, 525] width 175 height 175
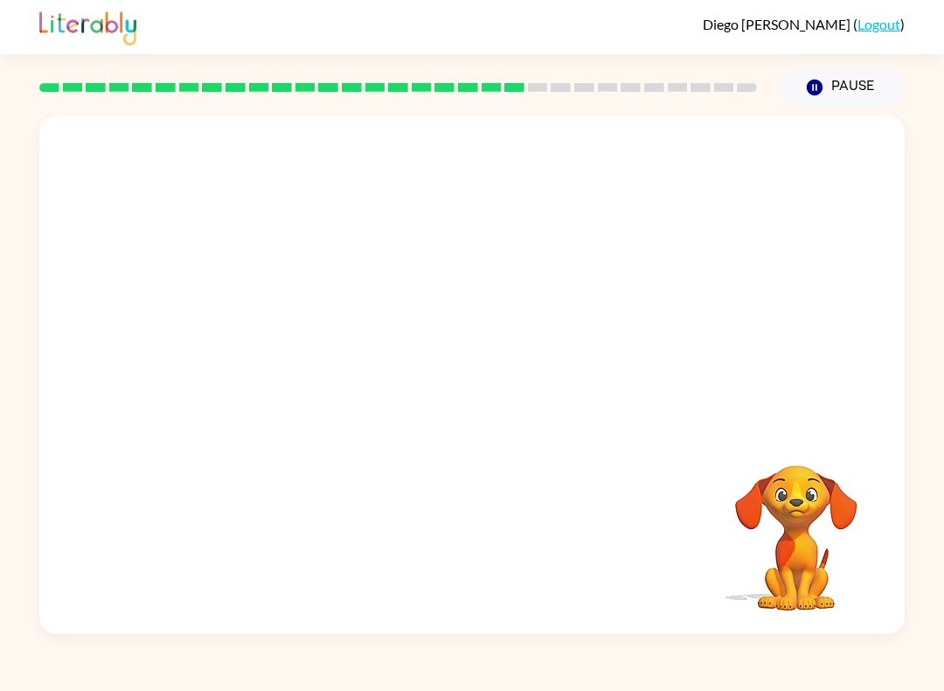
click at [795, 531] on video "Your browser must support playing .mp4 files to use Literably. Please try using…" at bounding box center [796, 525] width 175 height 175
click at [795, 530] on video "Your browser must support playing .mp4 files to use Literably. Please try using…" at bounding box center [796, 525] width 175 height 175
click at [485, 405] on button "button" at bounding box center [472, 383] width 112 height 64
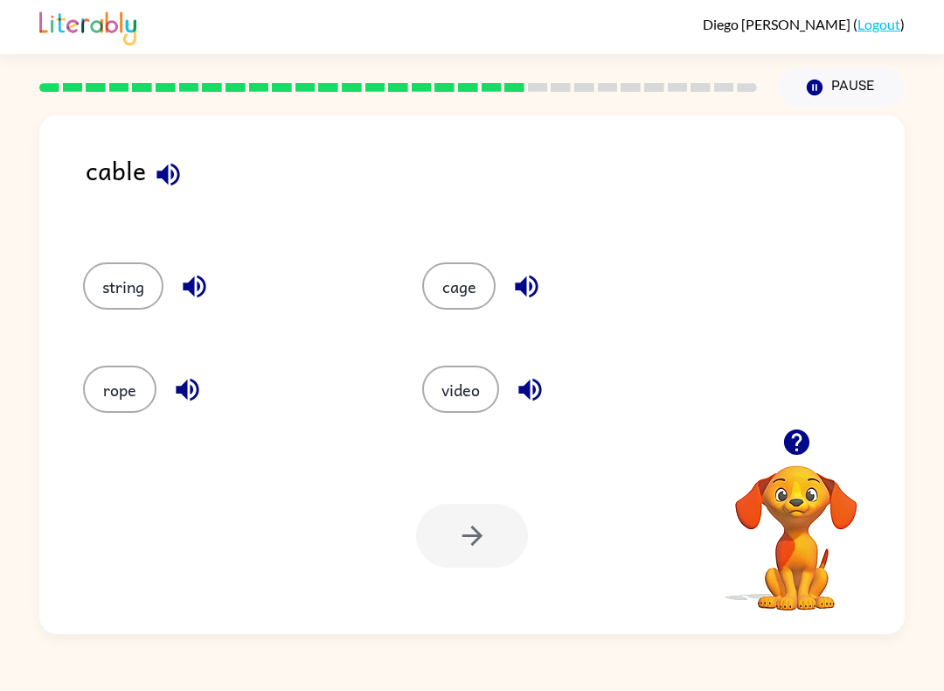
click at [95, 391] on button "rope" at bounding box center [119, 388] width 73 height 47
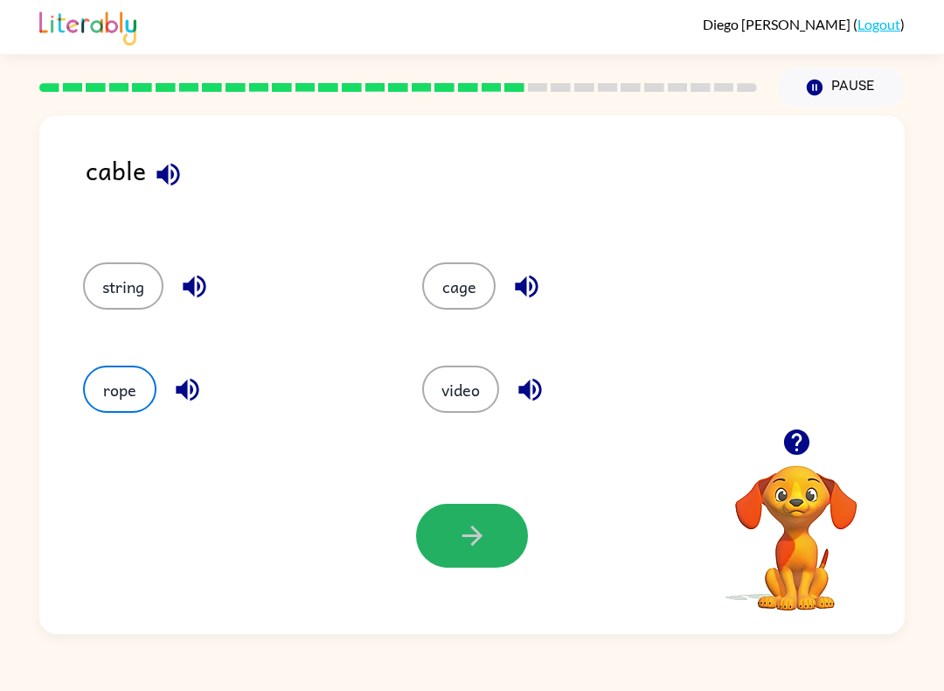
click at [511, 542] on button "button" at bounding box center [472, 535] width 112 height 64
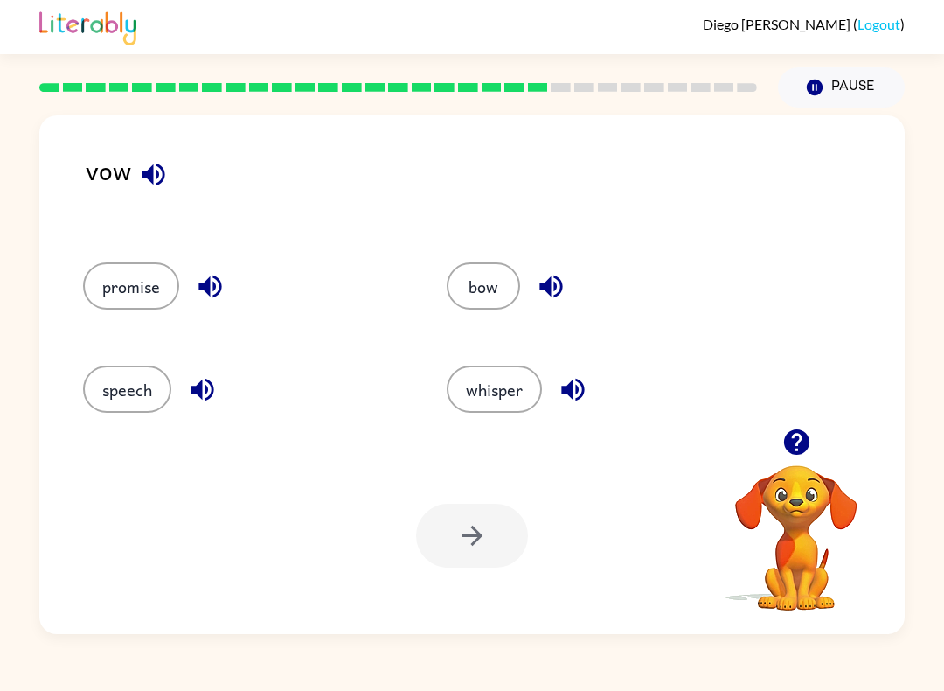
click at [493, 297] on button "bow" at bounding box center [483, 285] width 73 height 47
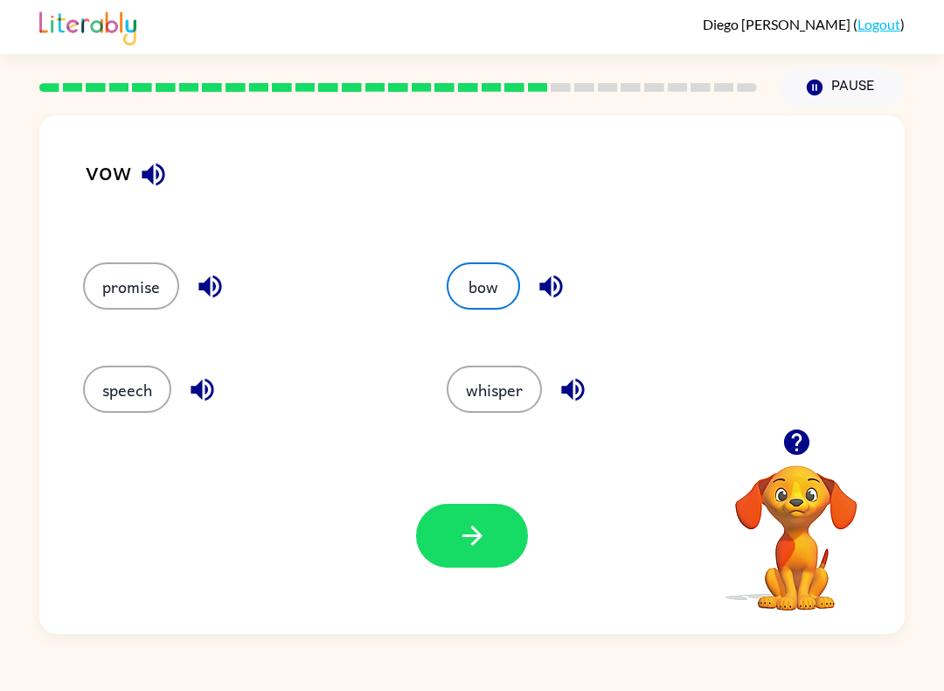
click at [471, 564] on button "button" at bounding box center [472, 535] width 112 height 64
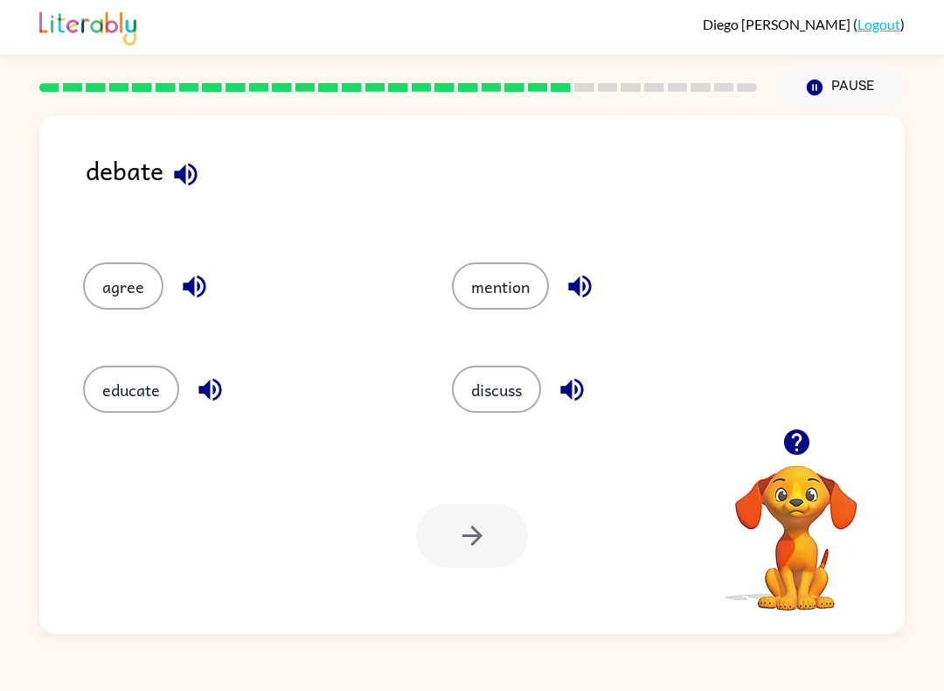
click at [517, 367] on button "discuss" at bounding box center [496, 388] width 89 height 47
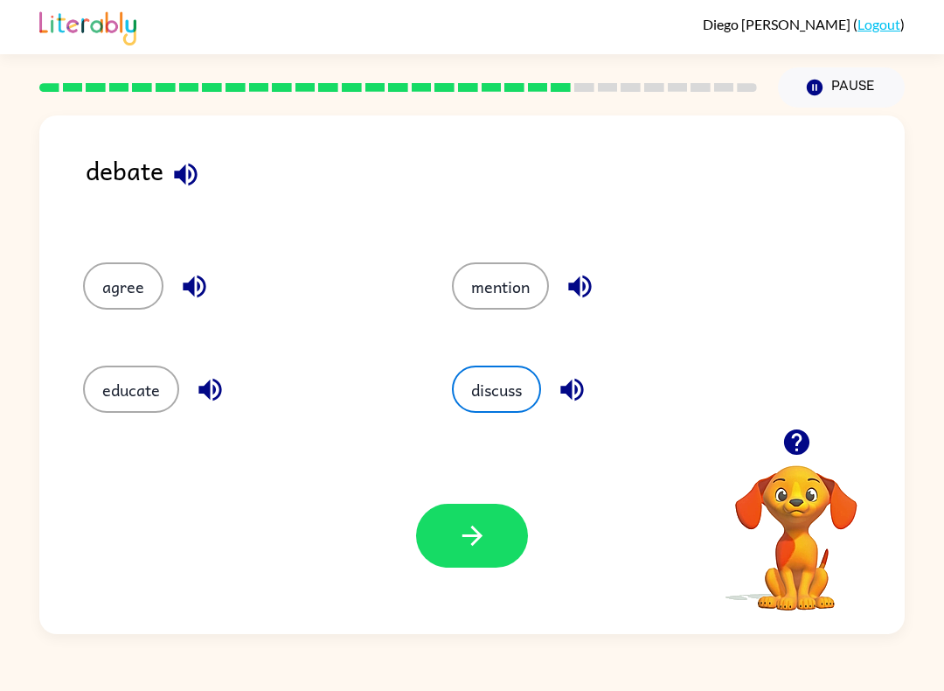
click at [482, 531] on icon "button" at bounding box center [472, 535] width 31 height 31
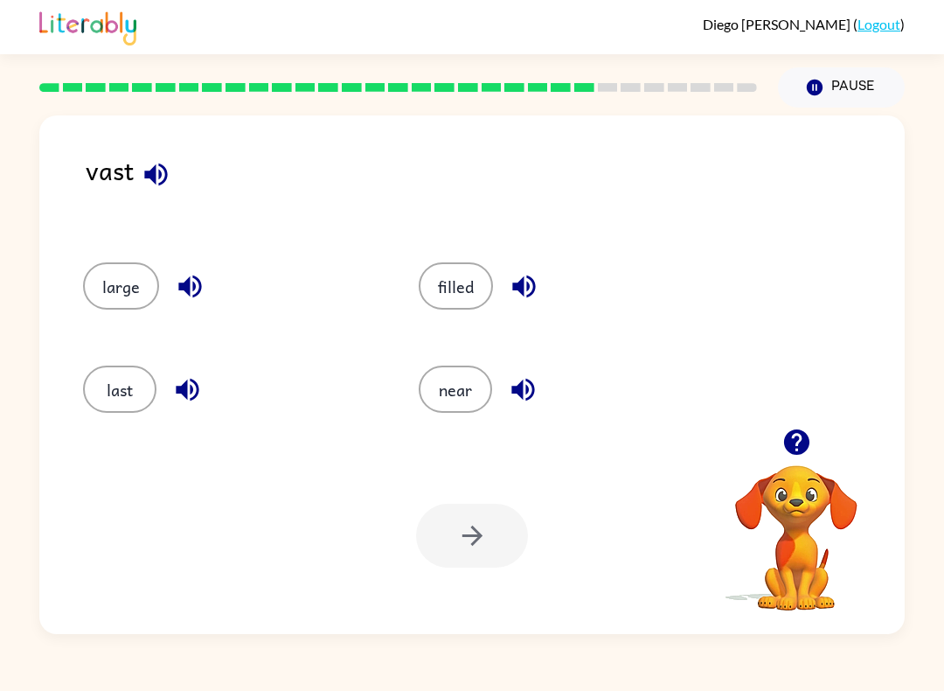
click at [447, 293] on button "filled" at bounding box center [456, 285] width 74 height 47
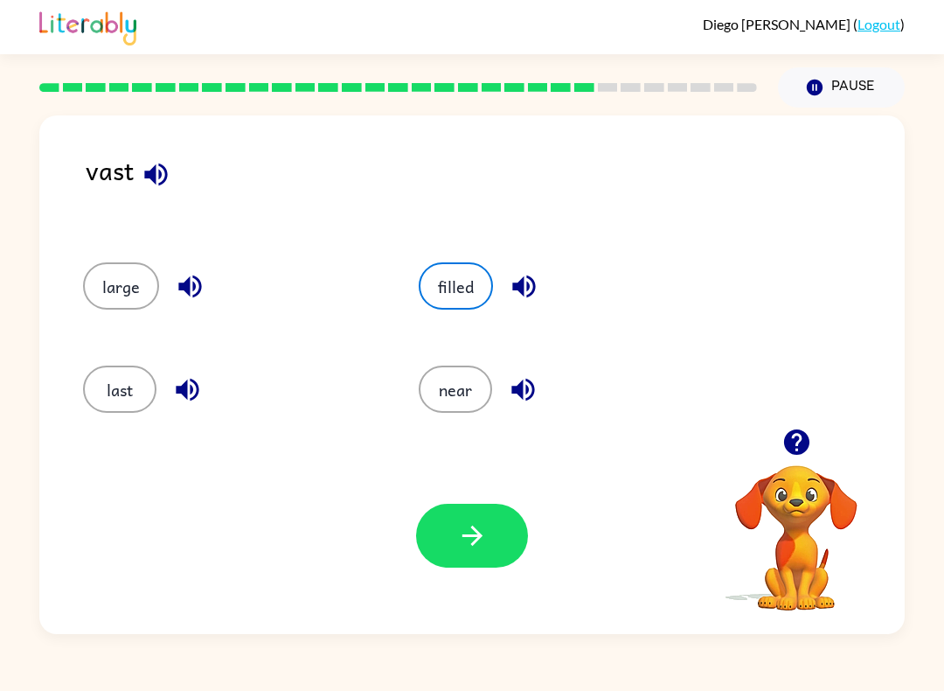
click at [461, 411] on button "near" at bounding box center [455, 388] width 73 height 47
click at [520, 531] on button "button" at bounding box center [472, 535] width 112 height 64
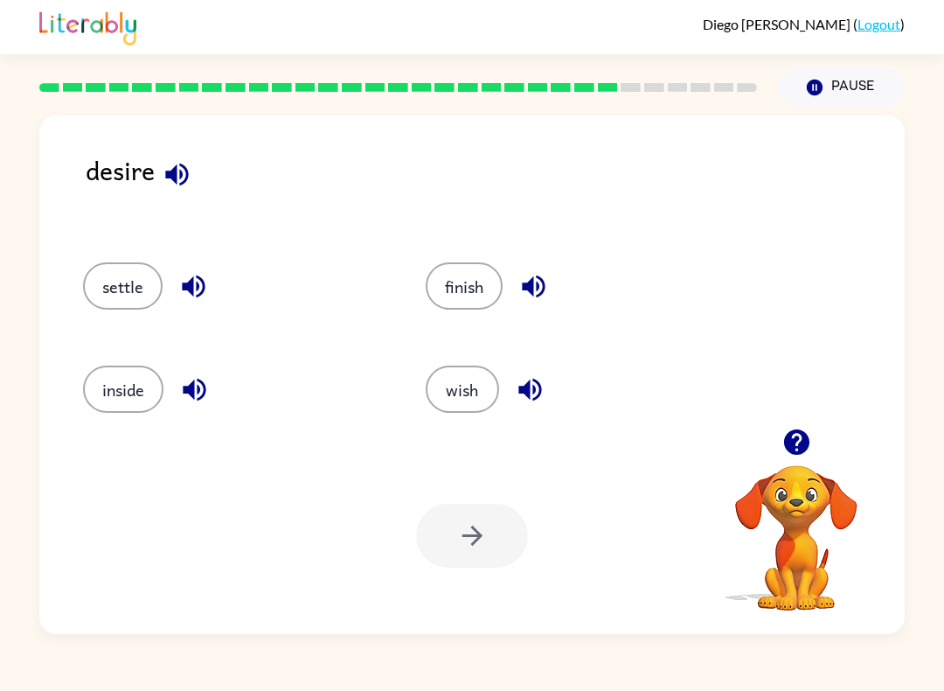
click at [456, 292] on button "finish" at bounding box center [464, 285] width 77 height 47
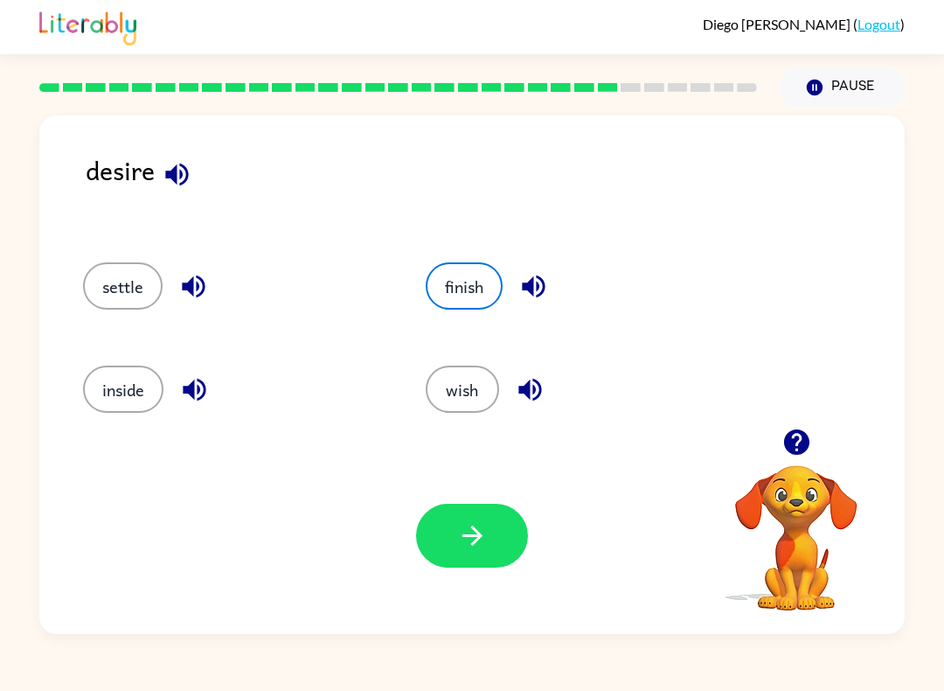
click at [431, 385] on button "wish" at bounding box center [462, 388] width 73 height 47
click at [492, 474] on div "Your browser must support playing .mp4 files to use Literably. Please try using…" at bounding box center [471, 535] width 865 height 197
click at [476, 525] on icon "button" at bounding box center [472, 535] width 31 height 31
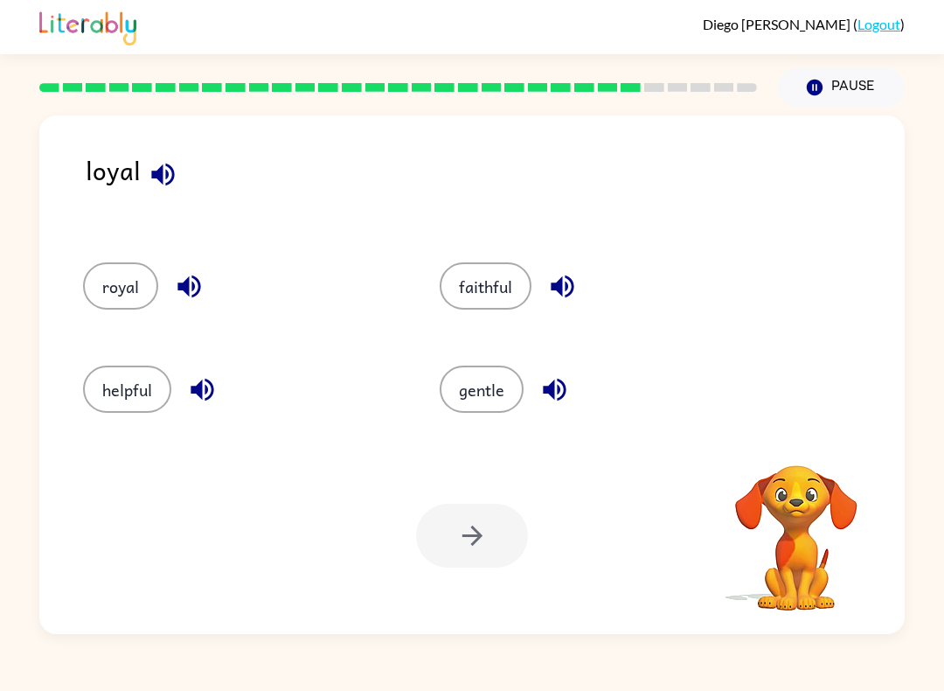
click at [111, 280] on button "royal" at bounding box center [120, 285] width 75 height 47
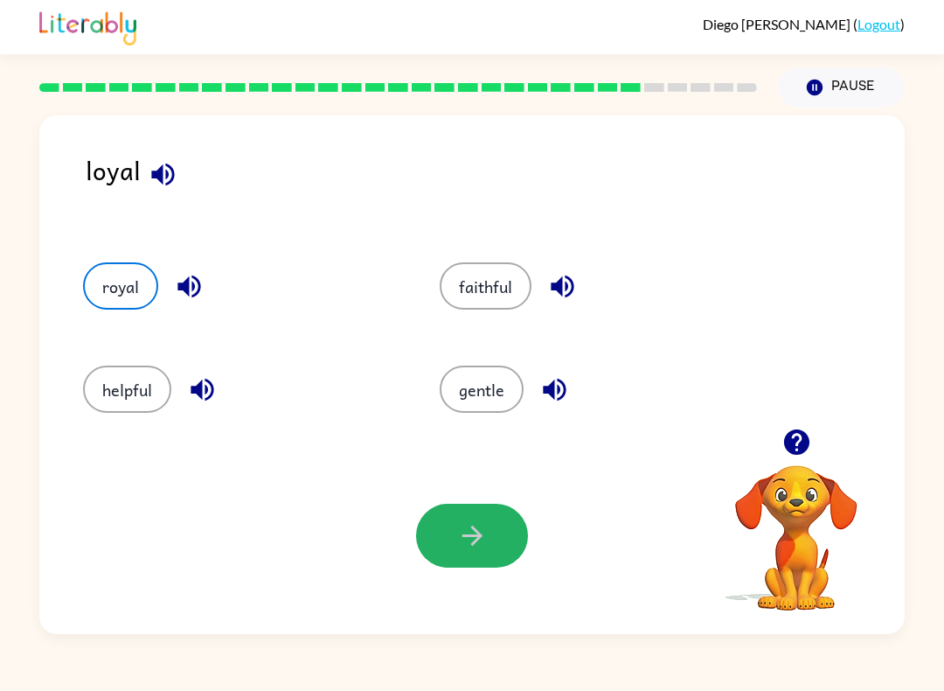
click at [485, 537] on icon "button" at bounding box center [472, 535] width 31 height 31
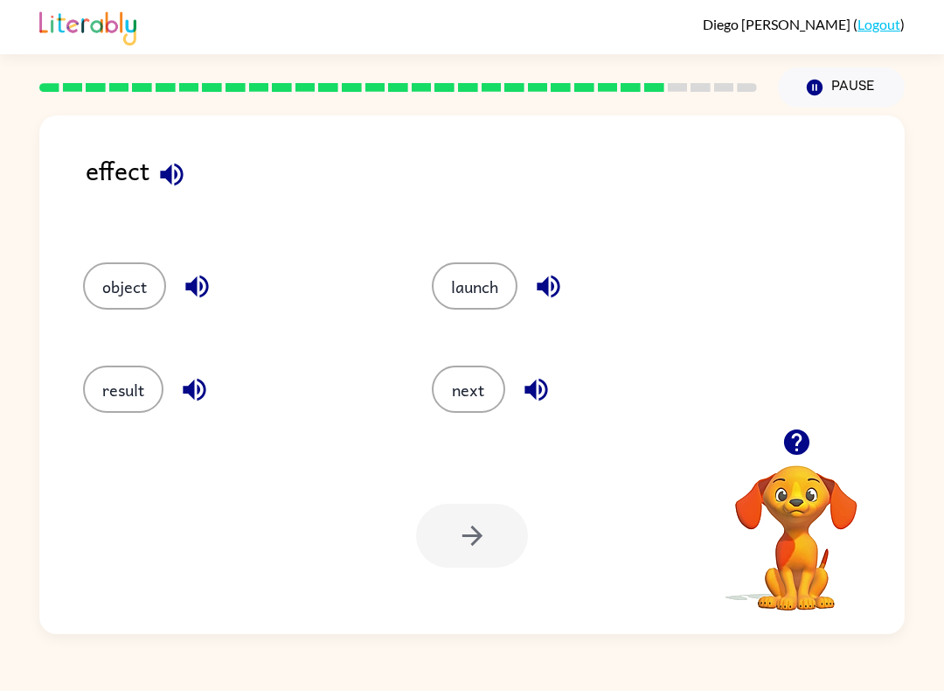
click at [120, 361] on div "result" at bounding box center [224, 383] width 349 height 103
click at [129, 370] on button "result" at bounding box center [123, 388] width 80 height 47
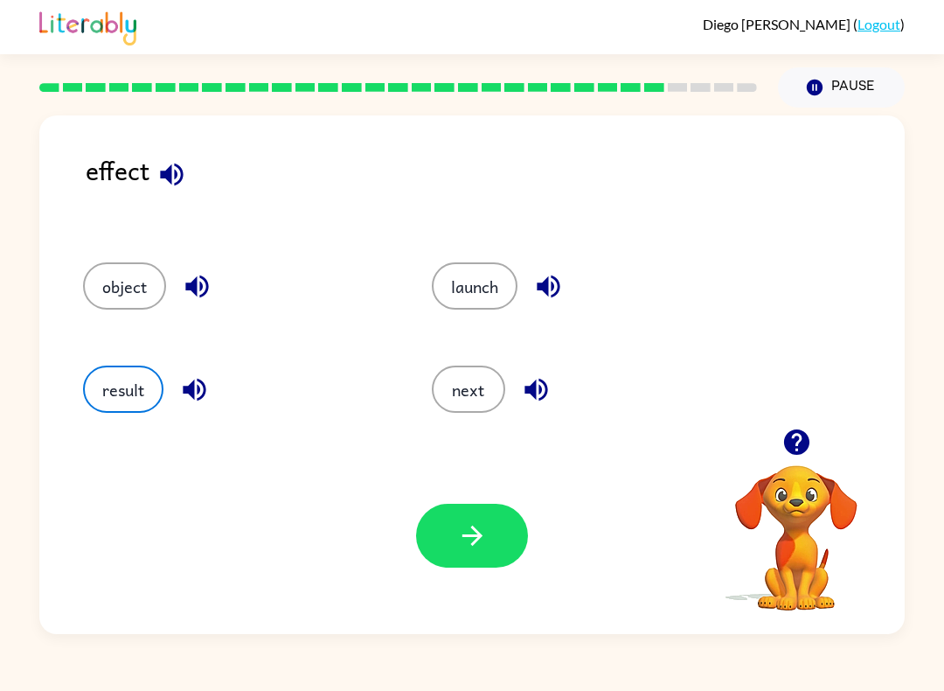
click at [478, 547] on icon "button" at bounding box center [472, 535] width 31 height 31
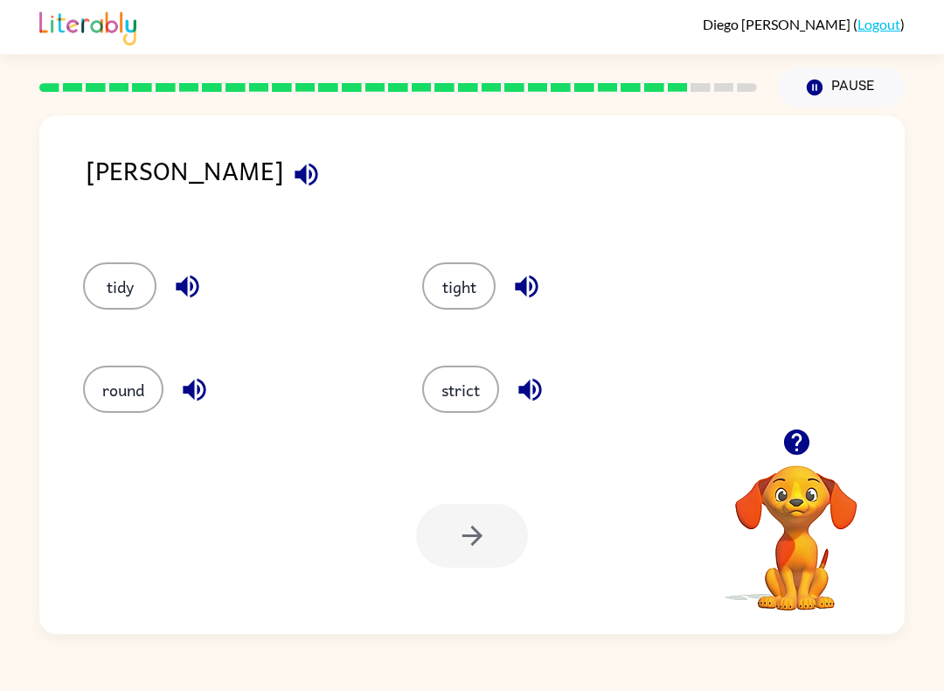
click at [489, 407] on button "strict" at bounding box center [460, 388] width 77 height 47
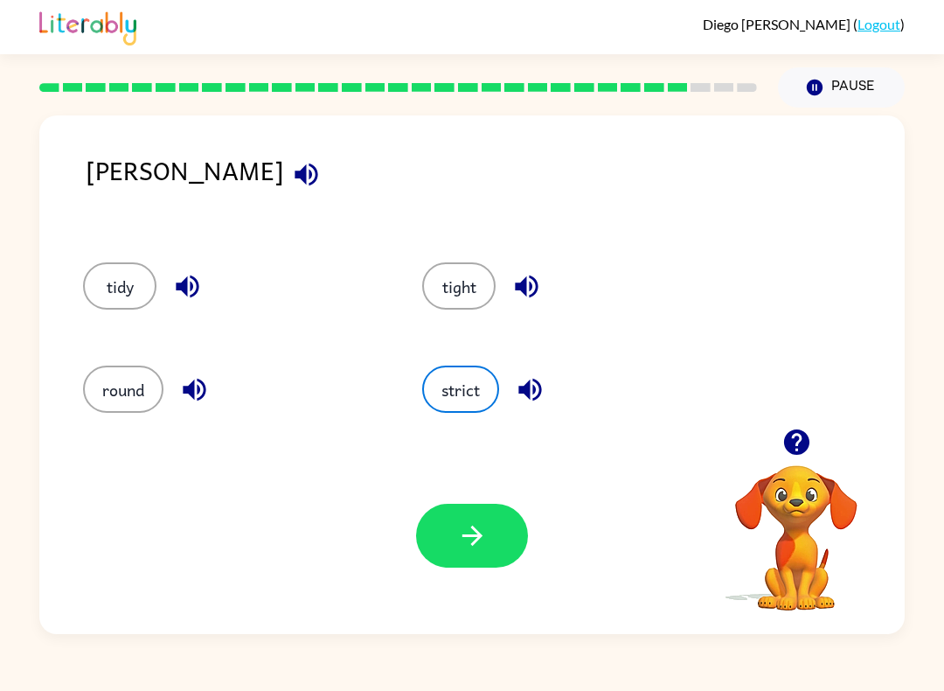
click at [503, 534] on button "button" at bounding box center [472, 535] width 112 height 64
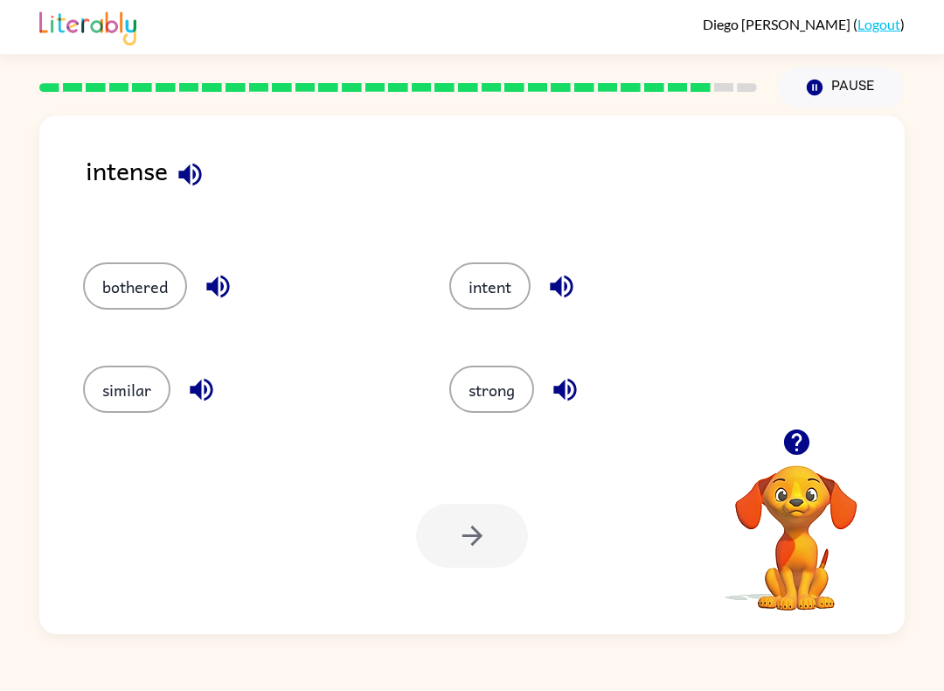
click at [514, 412] on button "strong" at bounding box center [491, 388] width 85 height 47
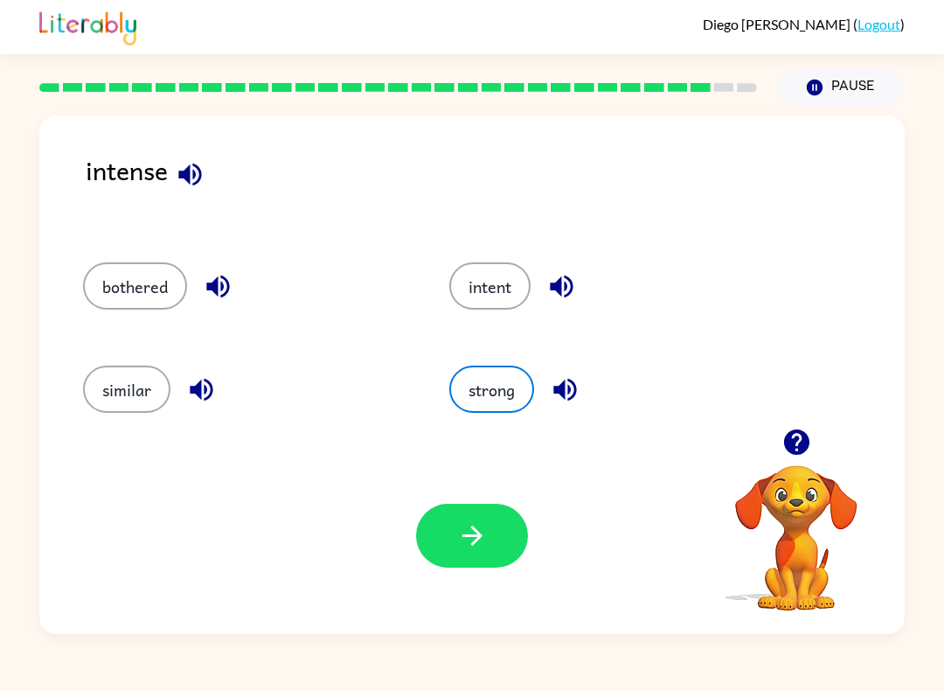
click at [488, 565] on button "button" at bounding box center [472, 535] width 112 height 64
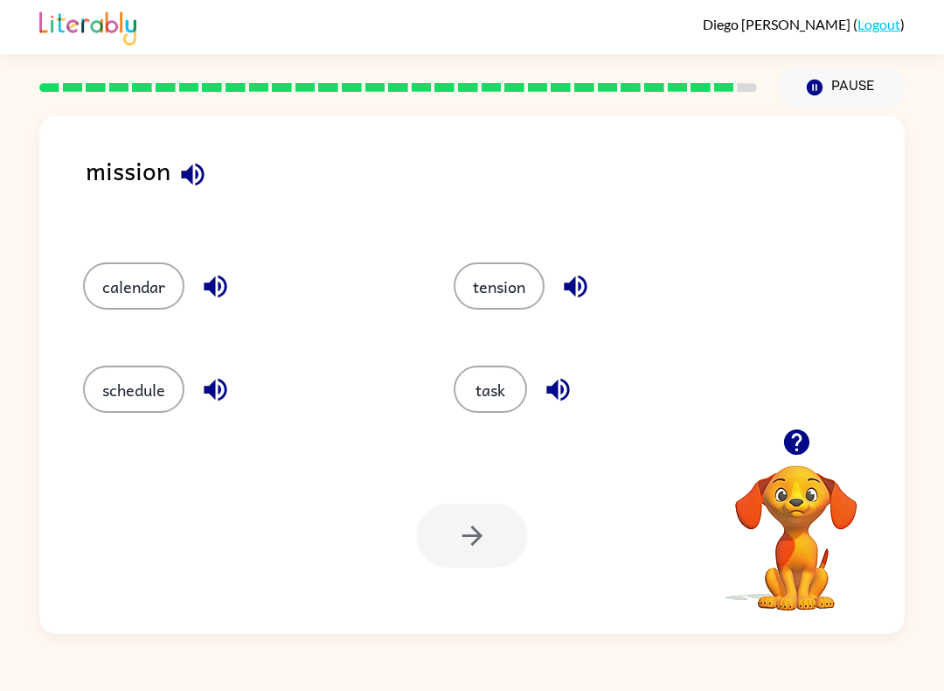
click at [482, 399] on button "task" at bounding box center [490, 388] width 73 height 47
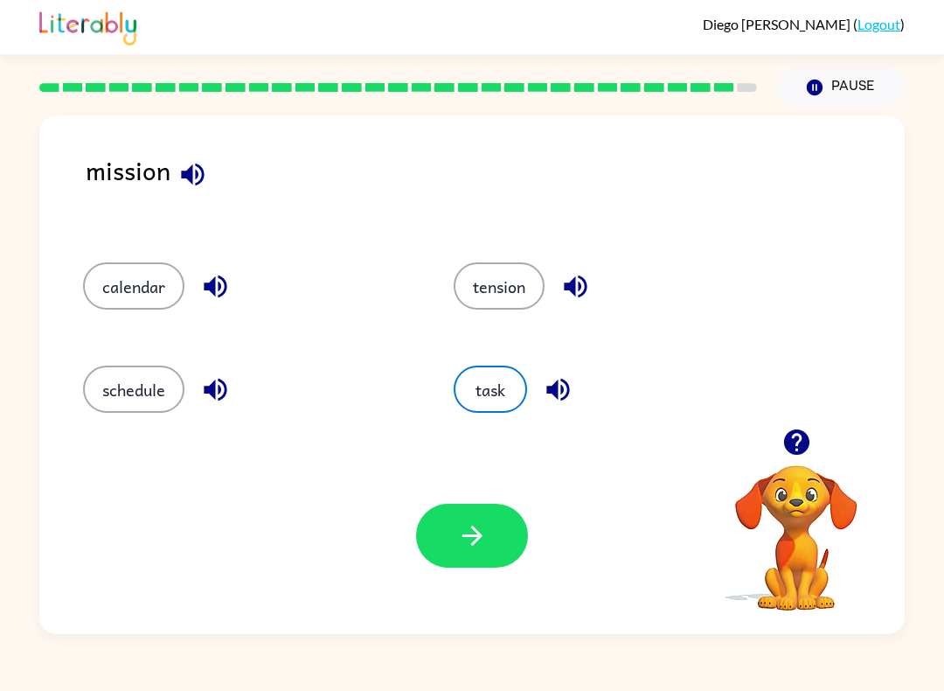
click at [475, 541] on icon "button" at bounding box center [472, 535] width 20 height 20
